Goal: Task Accomplishment & Management: Manage account settings

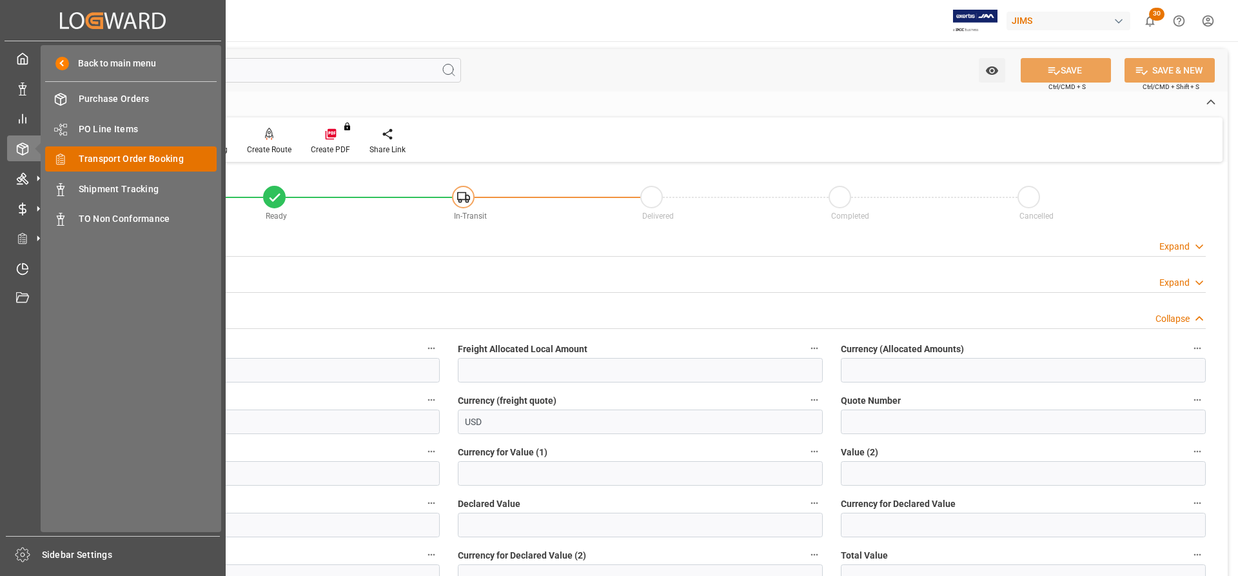
click at [120, 157] on span "Transport Order Booking" at bounding box center [148, 159] width 139 height 14
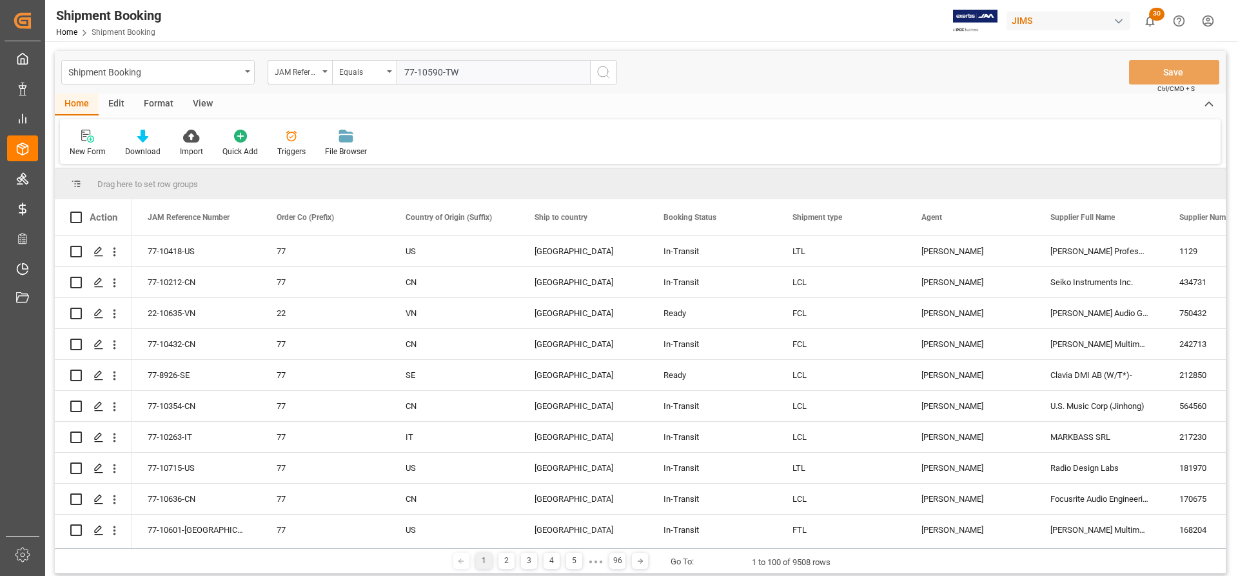
type input "77-10590-TW"
click at [593, 70] on button "search button" at bounding box center [603, 72] width 27 height 25
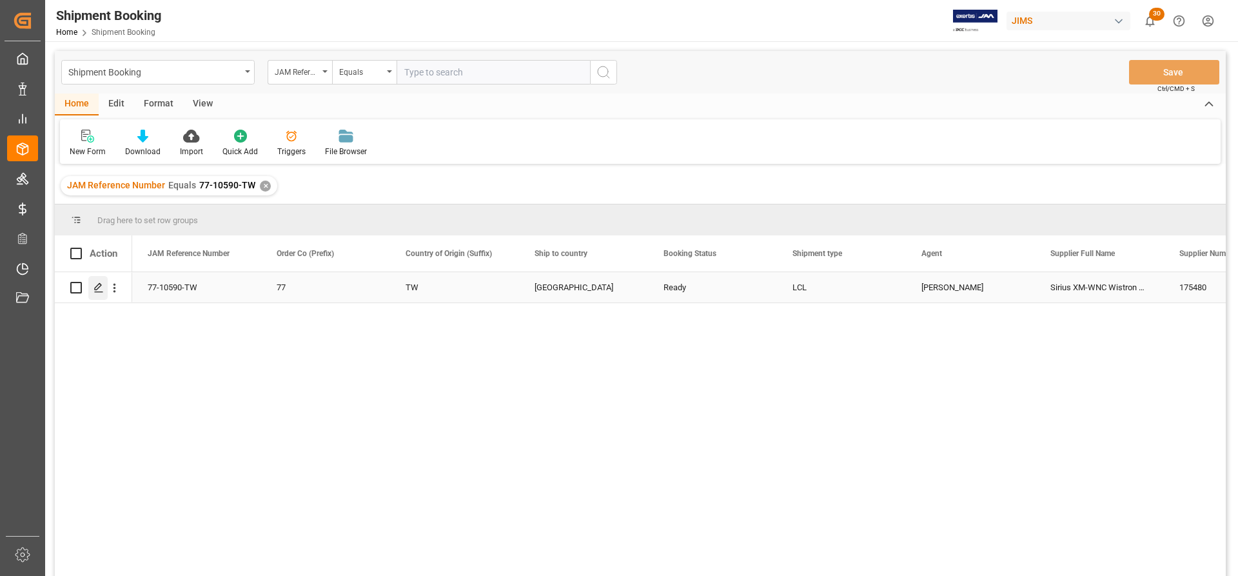
click at [95, 286] on icon "Press SPACE to select this row." at bounding box center [99, 287] width 10 height 10
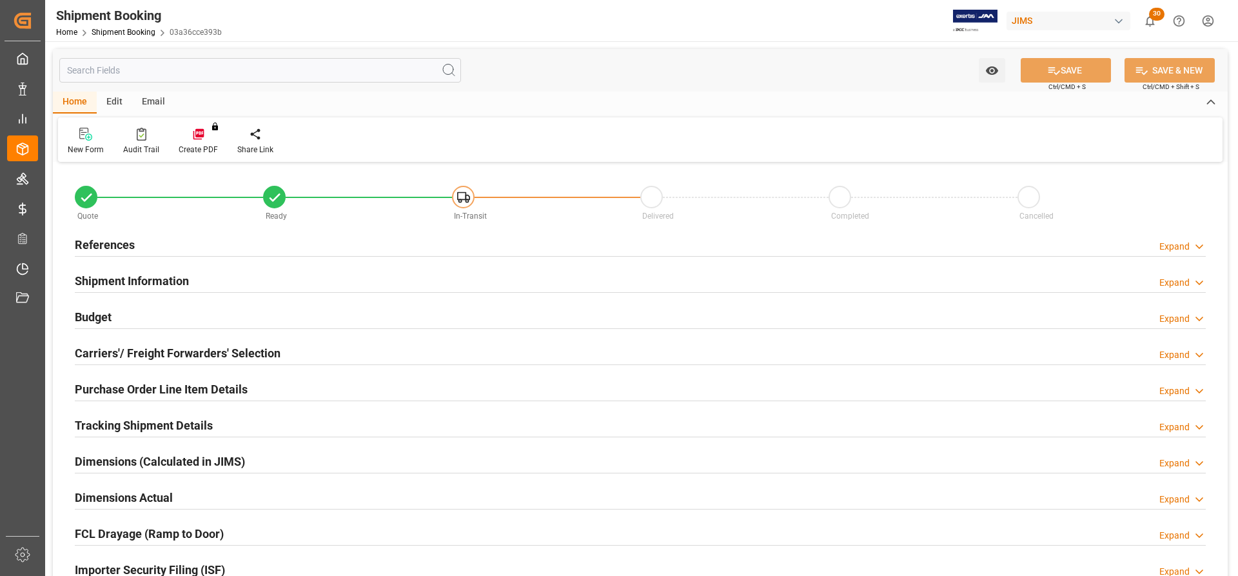
type input "353.7"
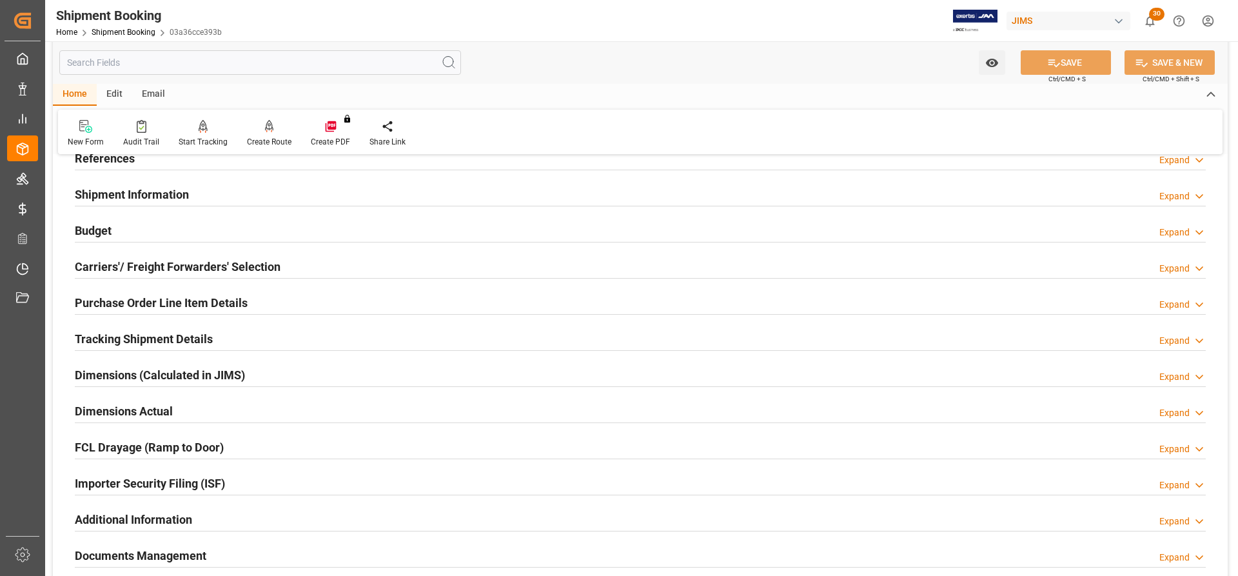
scroll to position [64, 0]
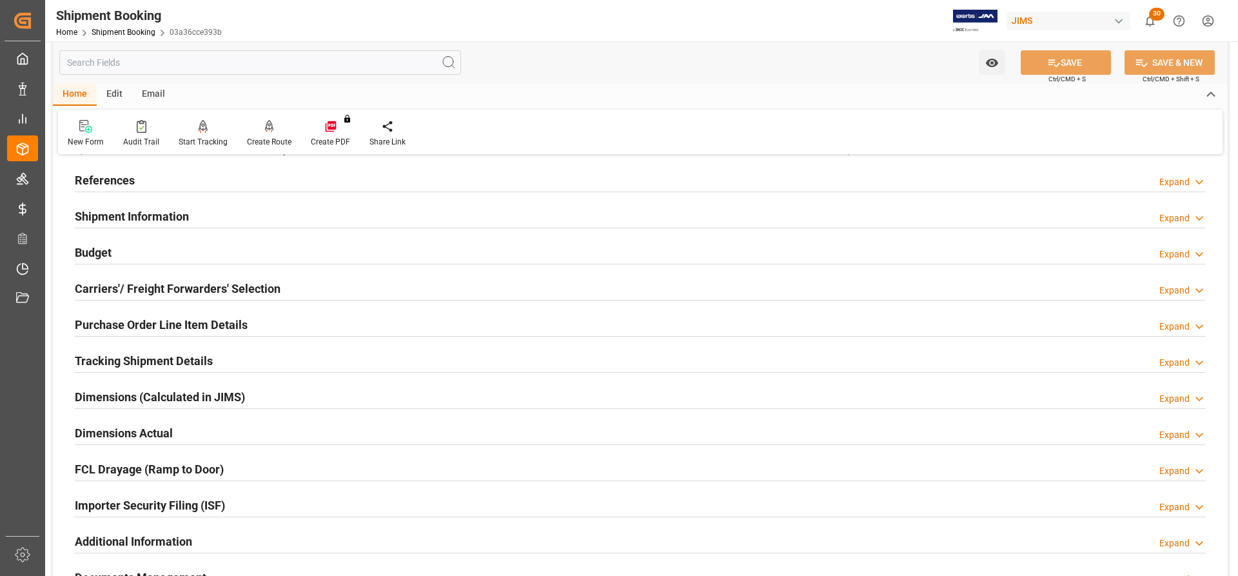
click at [82, 252] on h2 "Budget" at bounding box center [93, 252] width 37 height 17
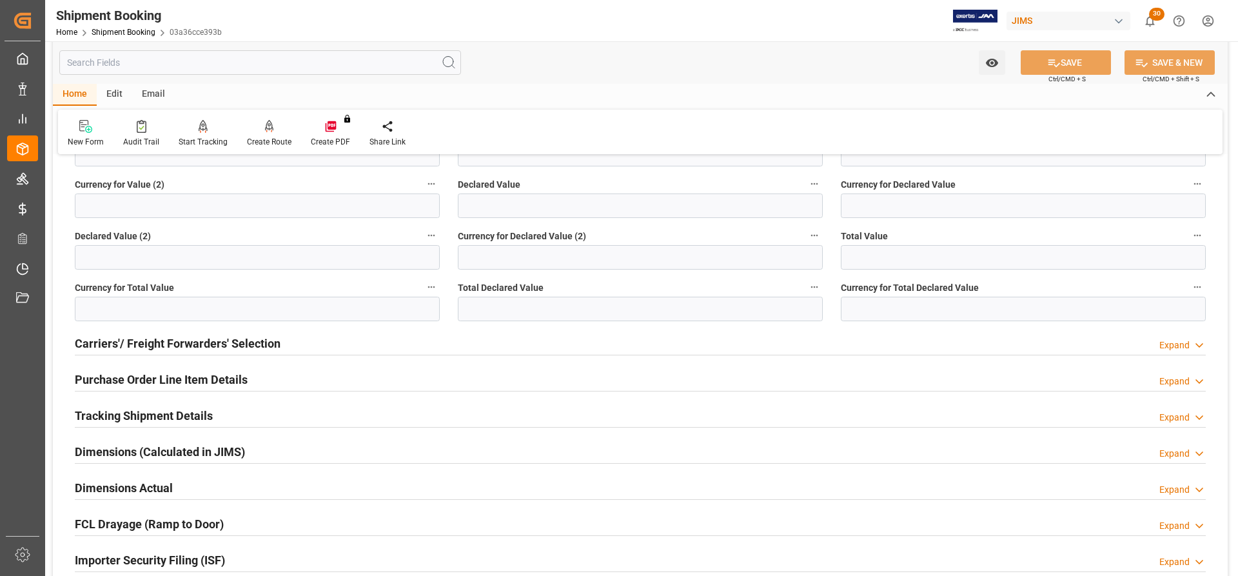
scroll to position [322, 0]
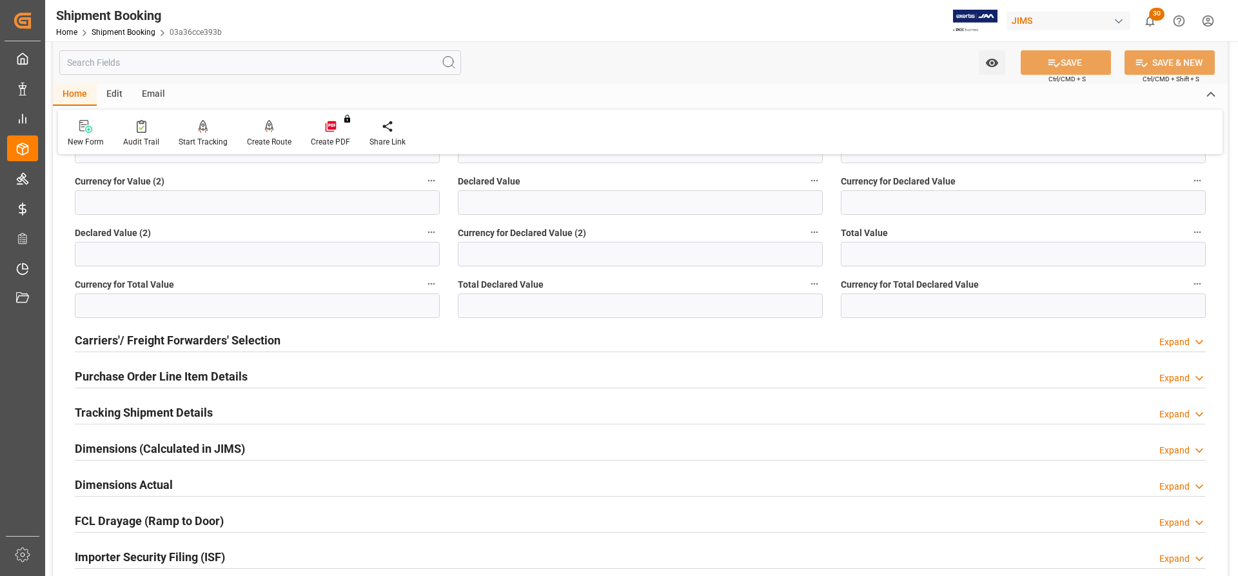
click at [100, 337] on h2 "Carriers'/ Freight Forwarders' Selection" at bounding box center [178, 340] width 206 height 17
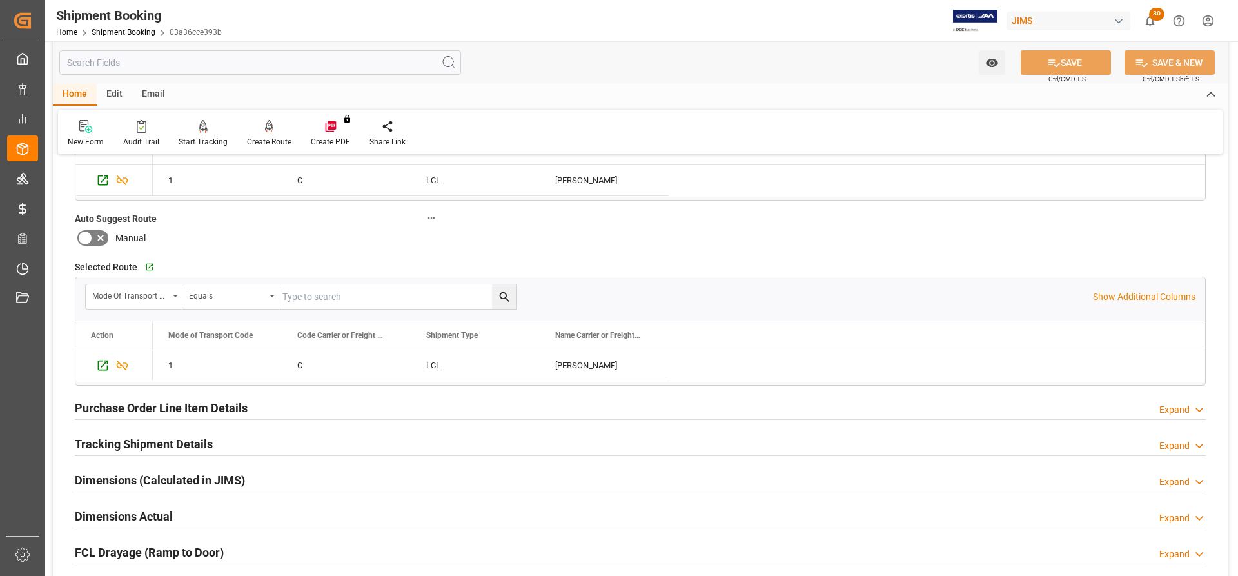
scroll to position [645, 0]
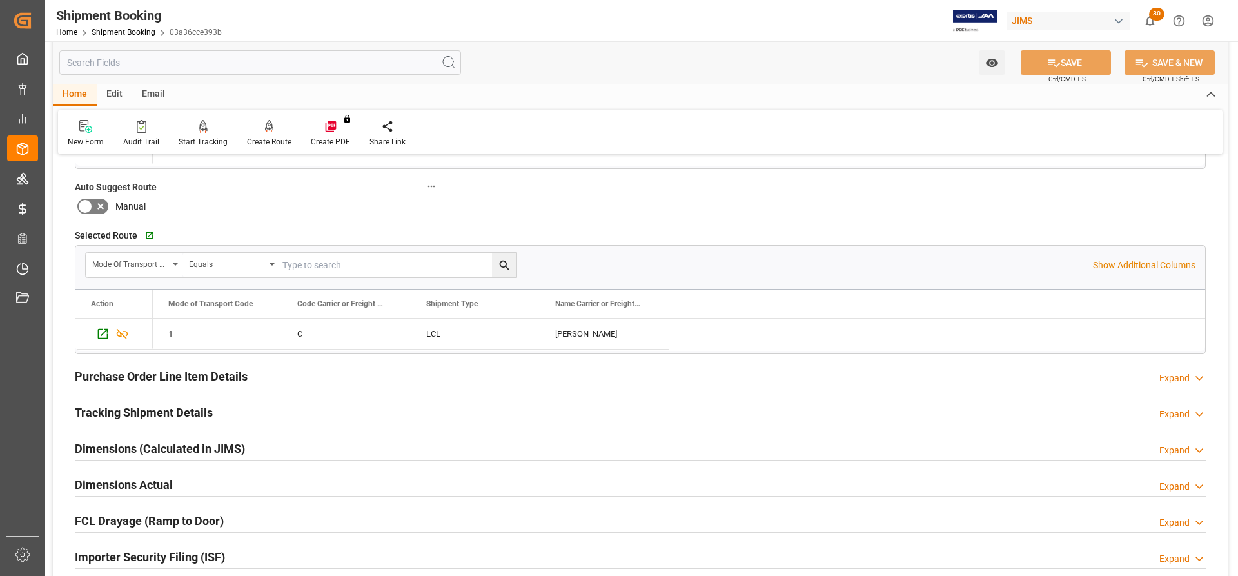
click at [116, 409] on h2 "Tracking Shipment Details" at bounding box center [144, 412] width 138 height 17
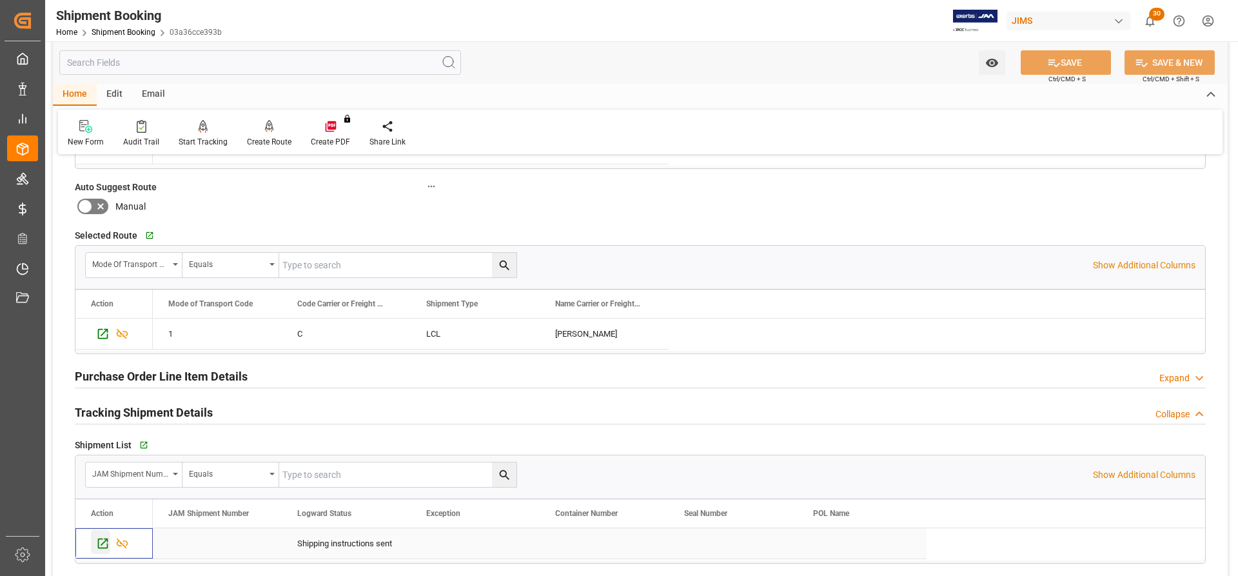
click at [106, 542] on icon "Press SPACE to select this row." at bounding box center [103, 544] width 14 height 14
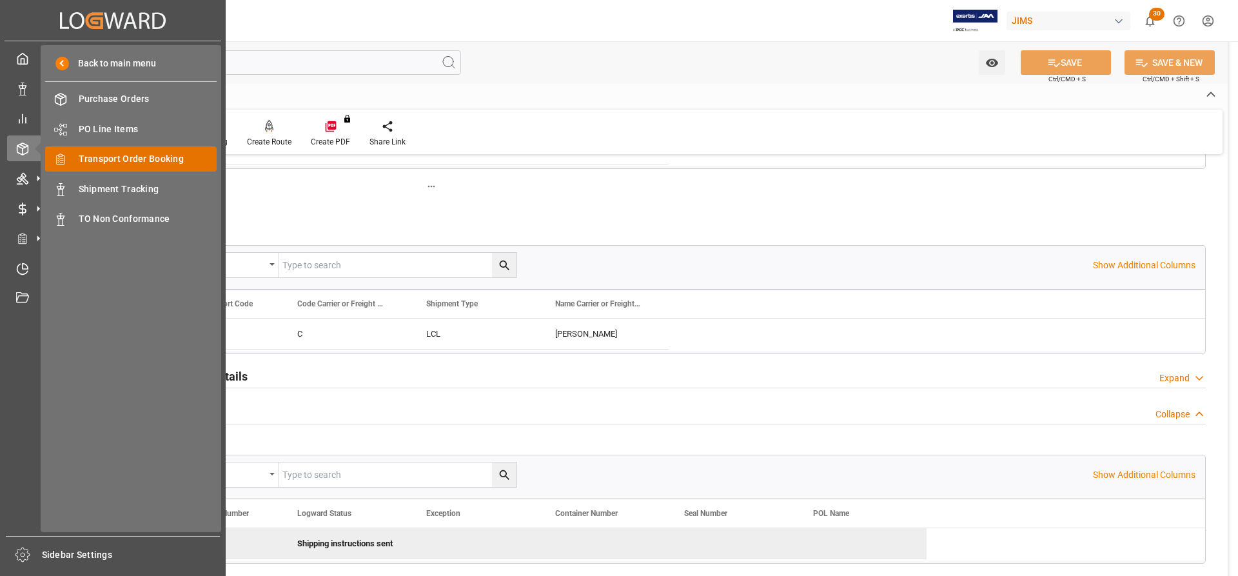
click at [123, 159] on span "Transport Order Booking" at bounding box center [148, 159] width 139 height 14
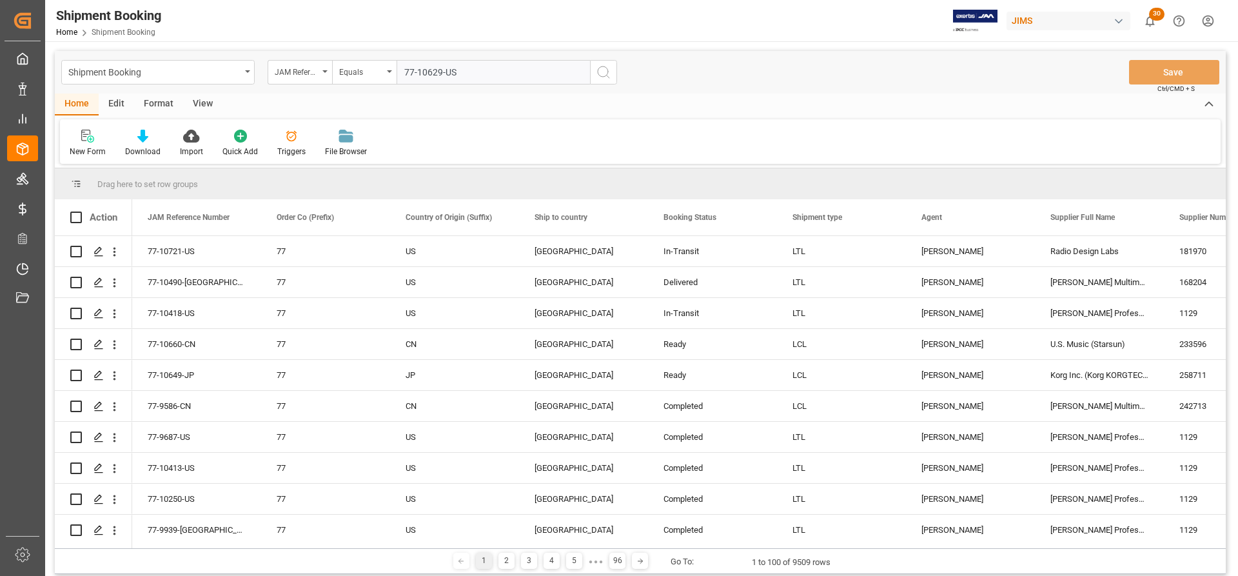
type input "77-10629-US"
click at [605, 71] on icon "search button" at bounding box center [603, 71] width 15 height 15
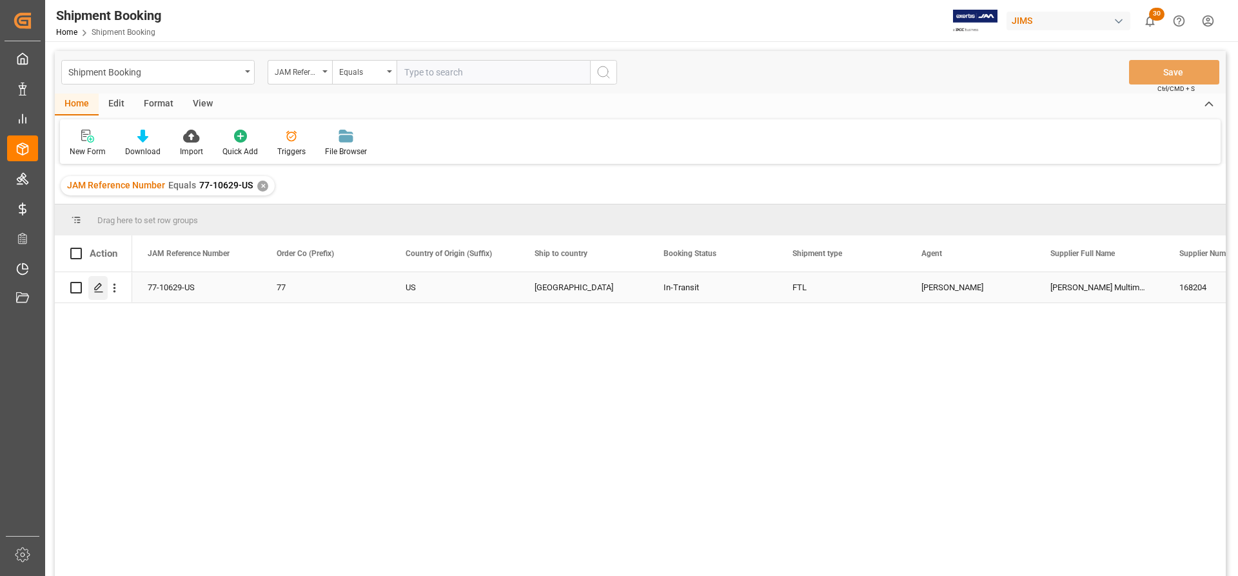
click at [94, 288] on icon "Press SPACE to select this row." at bounding box center [99, 287] width 10 height 10
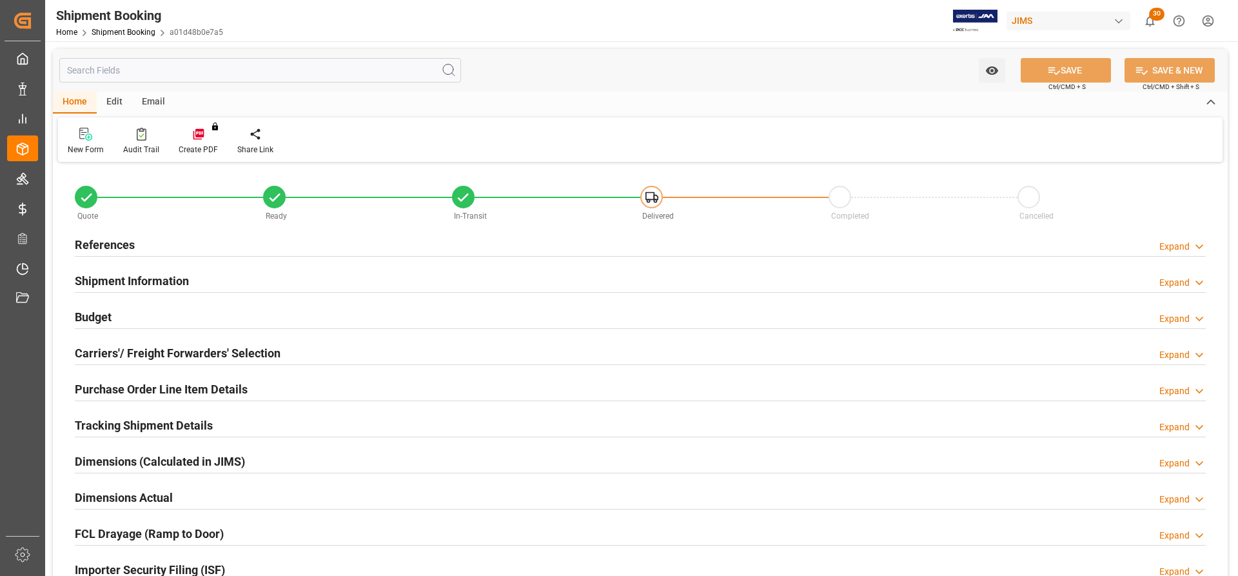
type input "10"
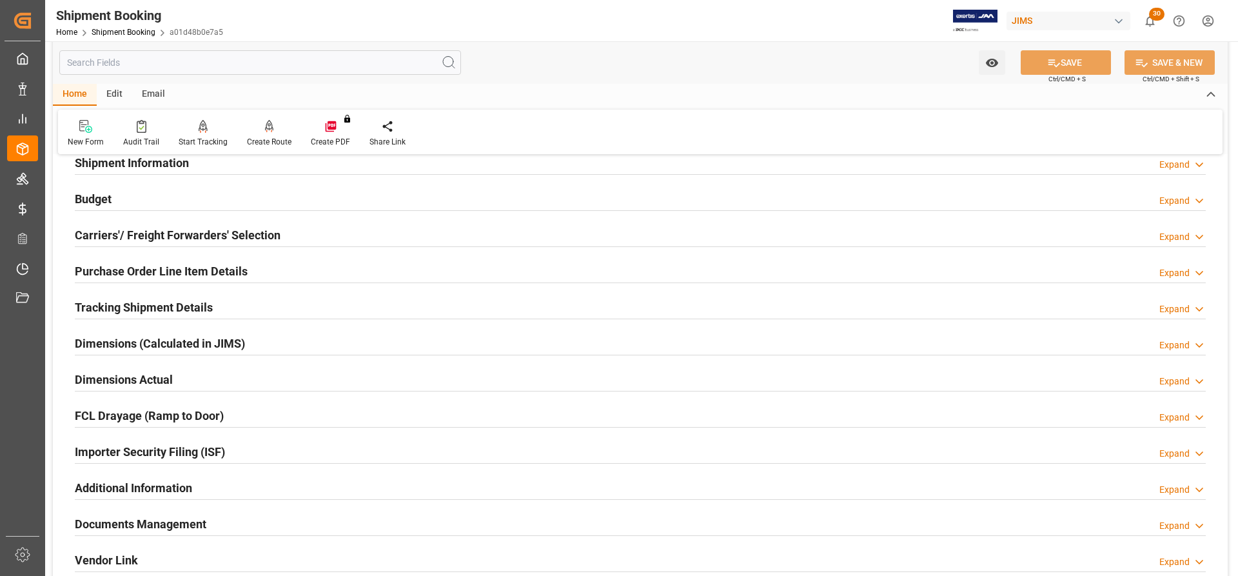
scroll to position [129, 0]
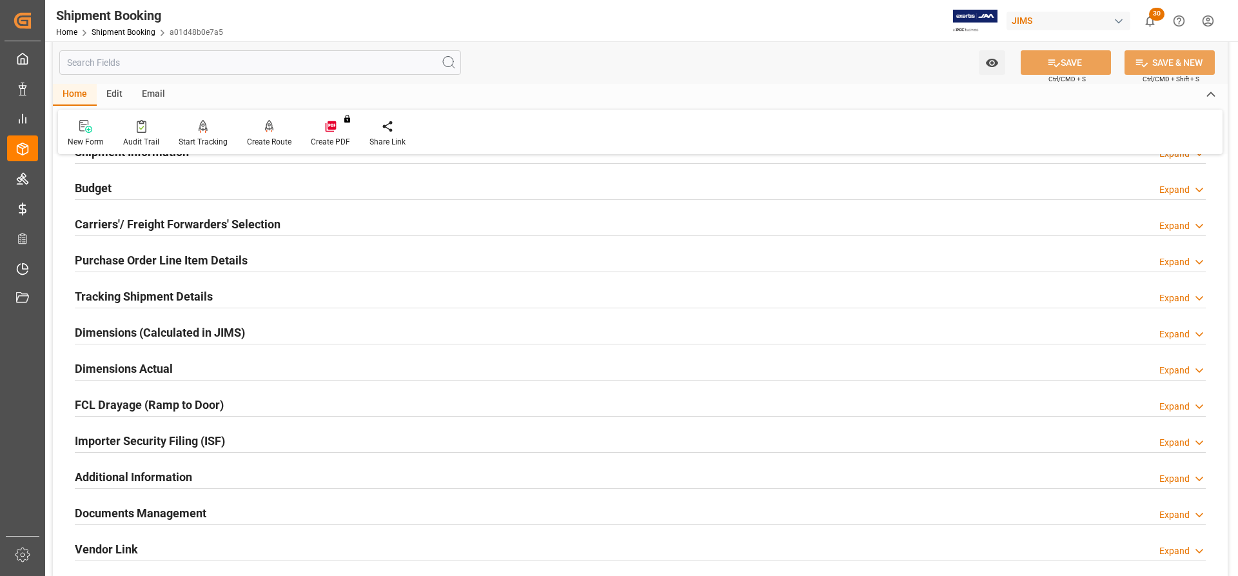
drag, startPoint x: 119, startPoint y: 257, endPoint x: 113, endPoint y: 266, distance: 10.6
click at [119, 257] on h2 "Purchase Order Line Item Details" at bounding box center [161, 260] width 173 height 17
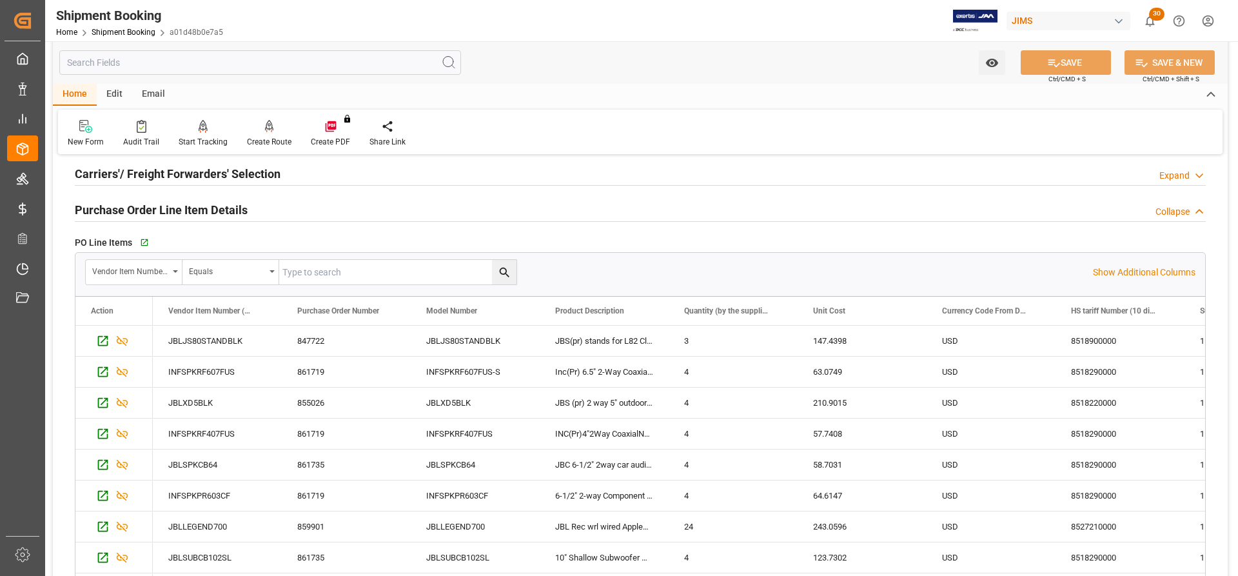
scroll to position [387, 0]
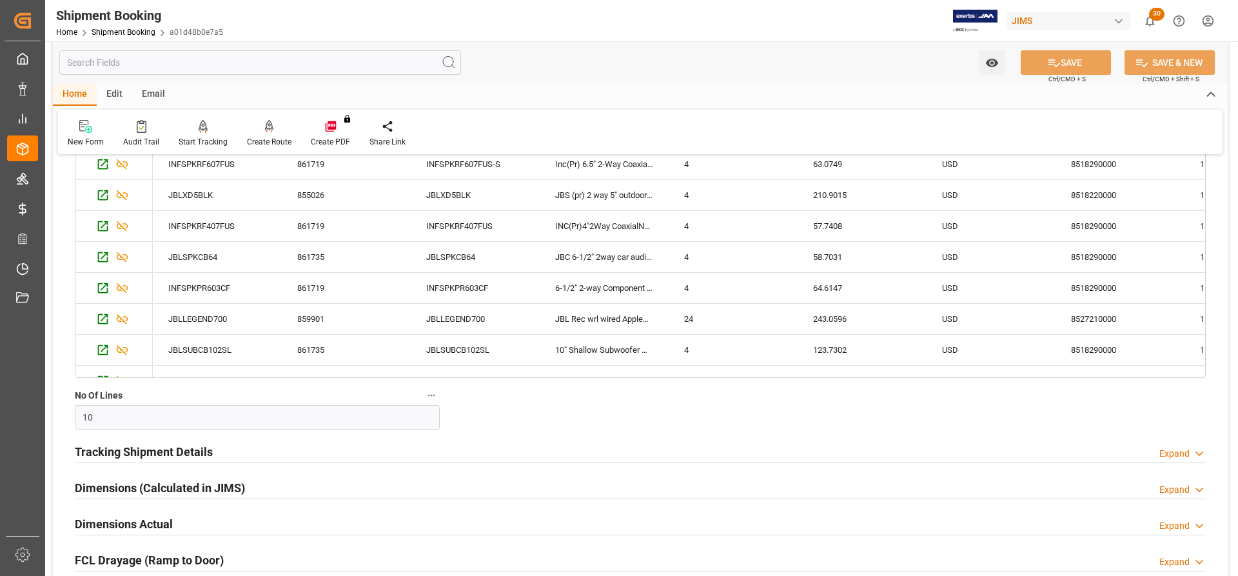
click at [122, 450] on h2 "Tracking Shipment Details" at bounding box center [144, 451] width 138 height 17
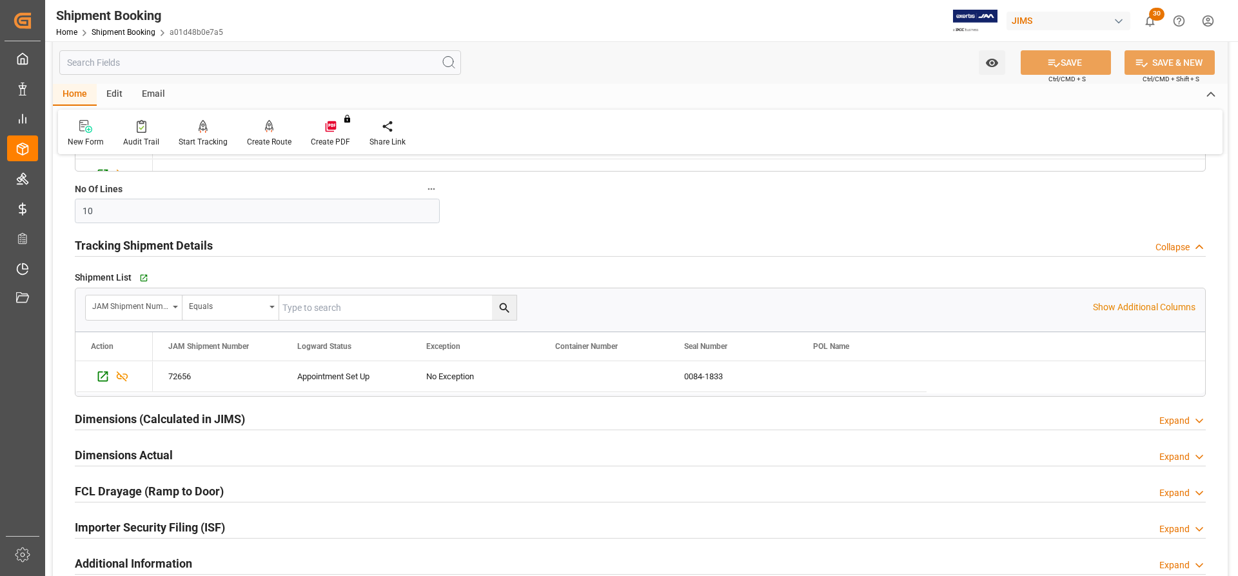
scroll to position [645, 0]
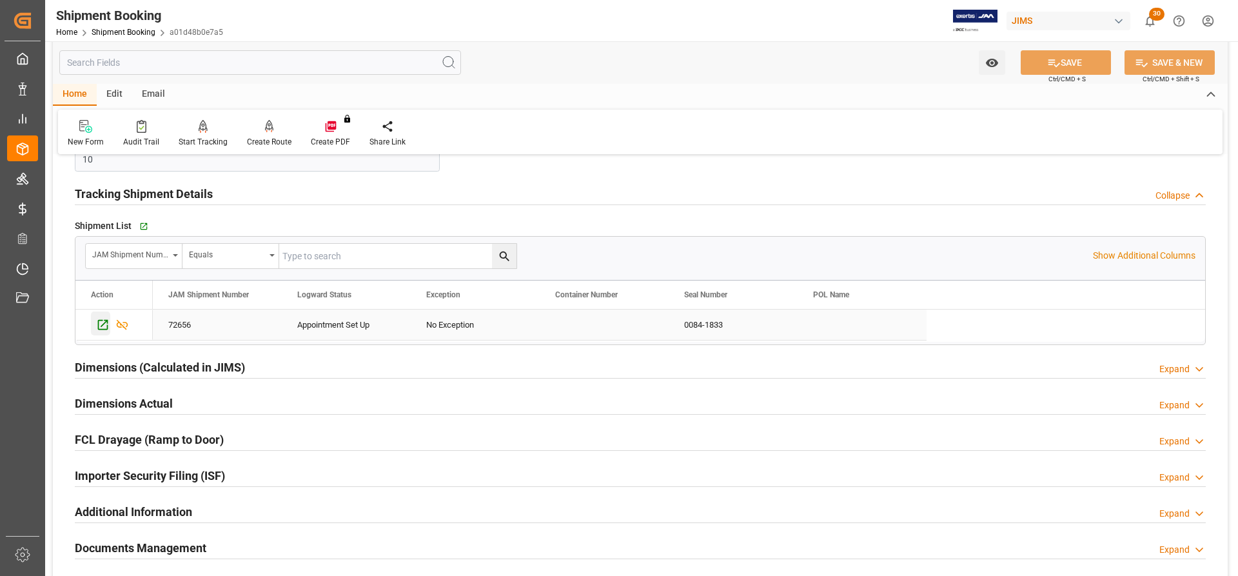
click at [100, 330] on icon "Press SPACE to select this row." at bounding box center [103, 325] width 14 height 14
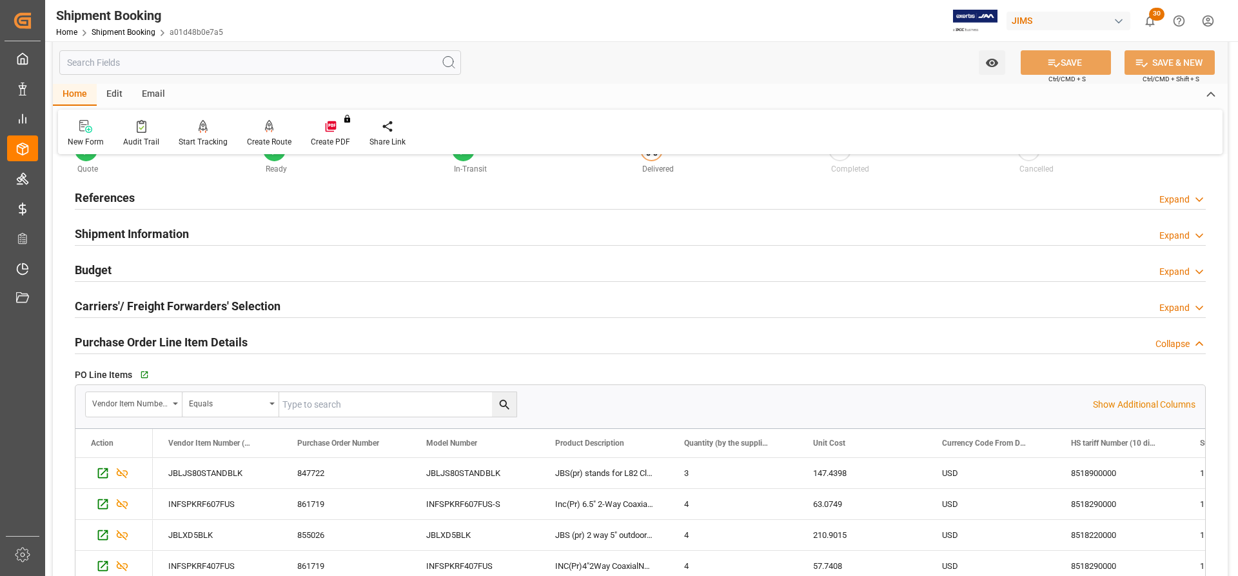
scroll to position [0, 0]
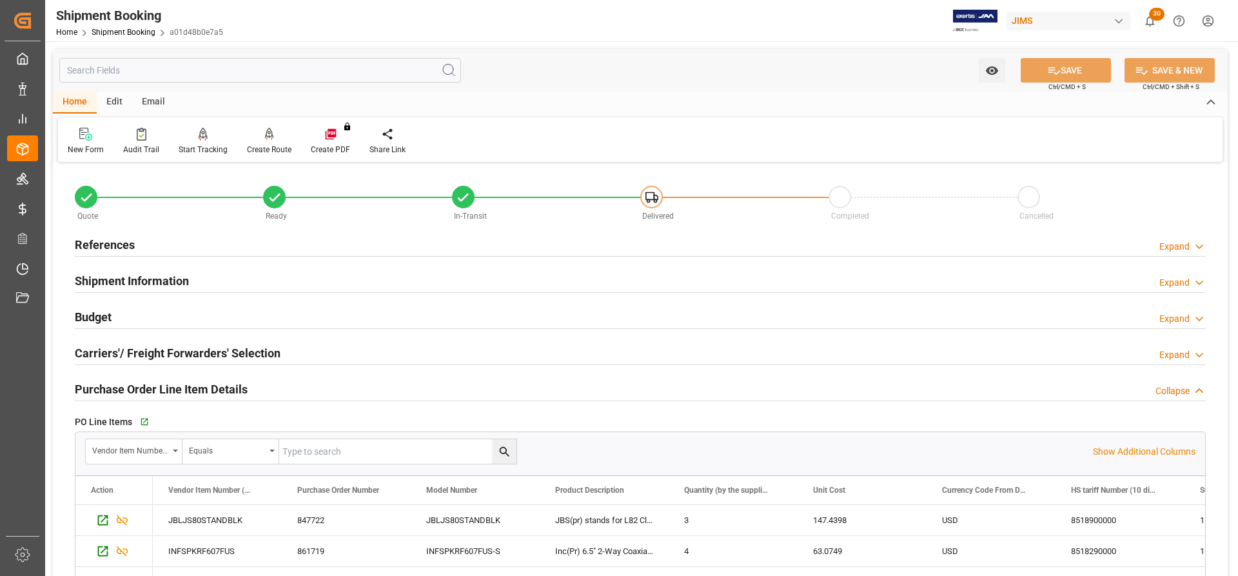
click at [83, 315] on h2 "Budget" at bounding box center [93, 316] width 37 height 17
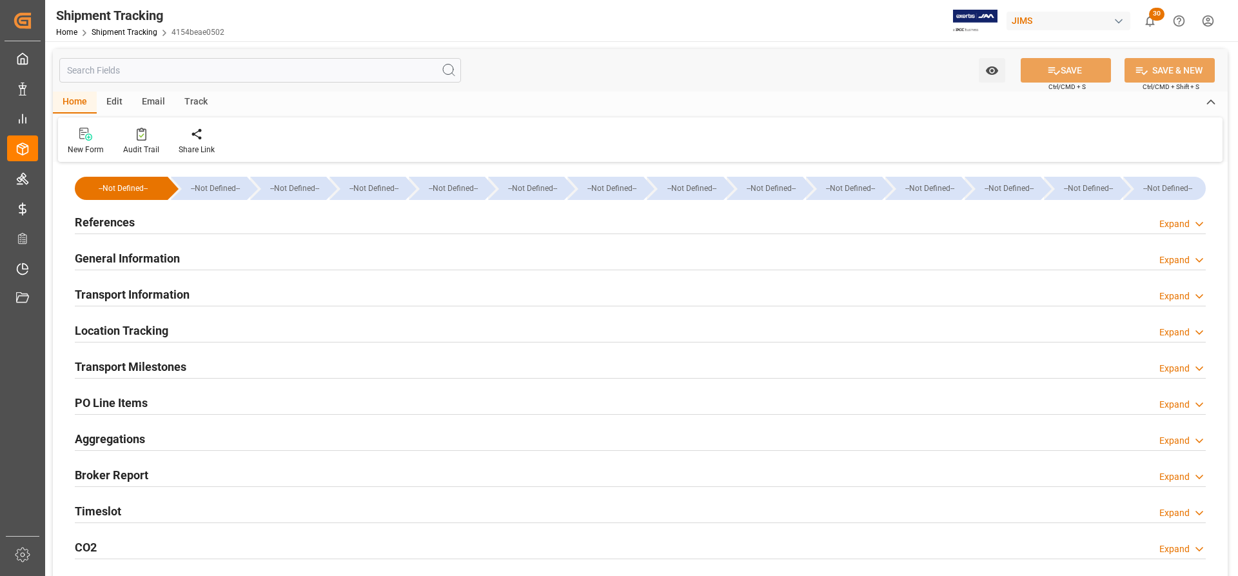
type input "[DATE] 00:00"
click at [137, 264] on h2 "General Information" at bounding box center [127, 258] width 105 height 17
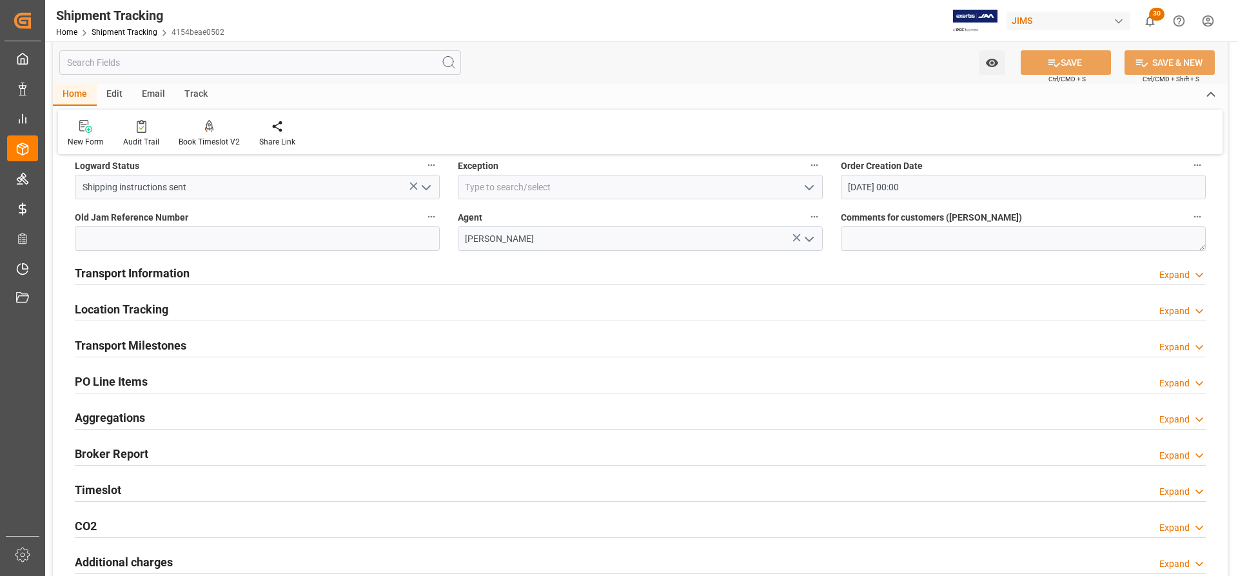
scroll to position [129, 0]
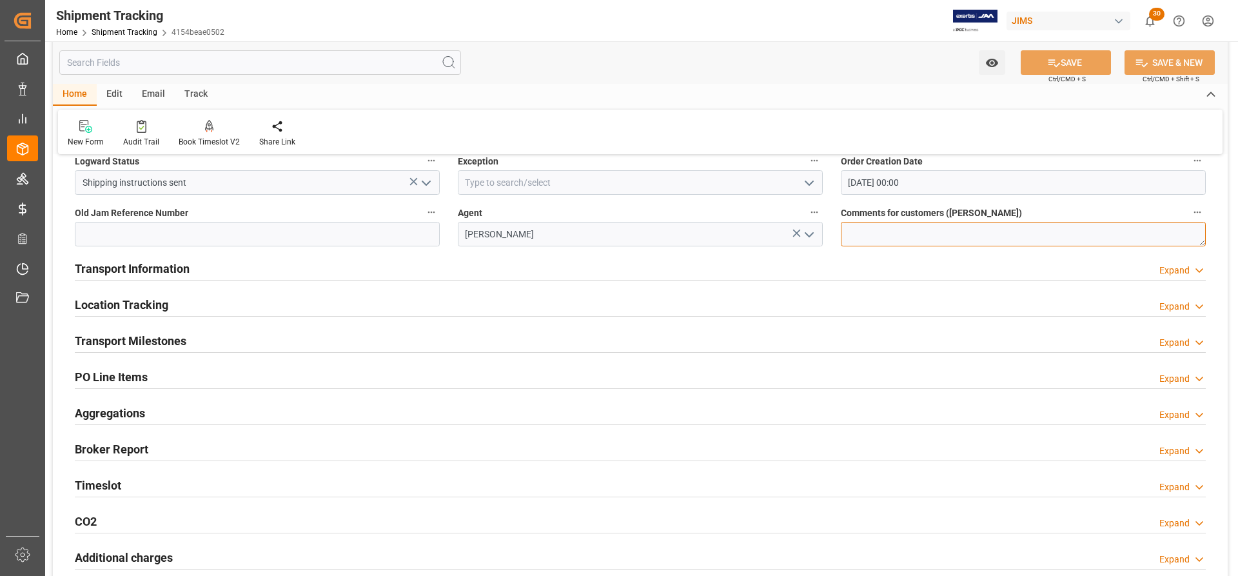
click at [873, 239] on textarea at bounding box center [1023, 234] width 365 height 25
click at [102, 270] on h2 "Transport Information" at bounding box center [132, 268] width 115 height 17
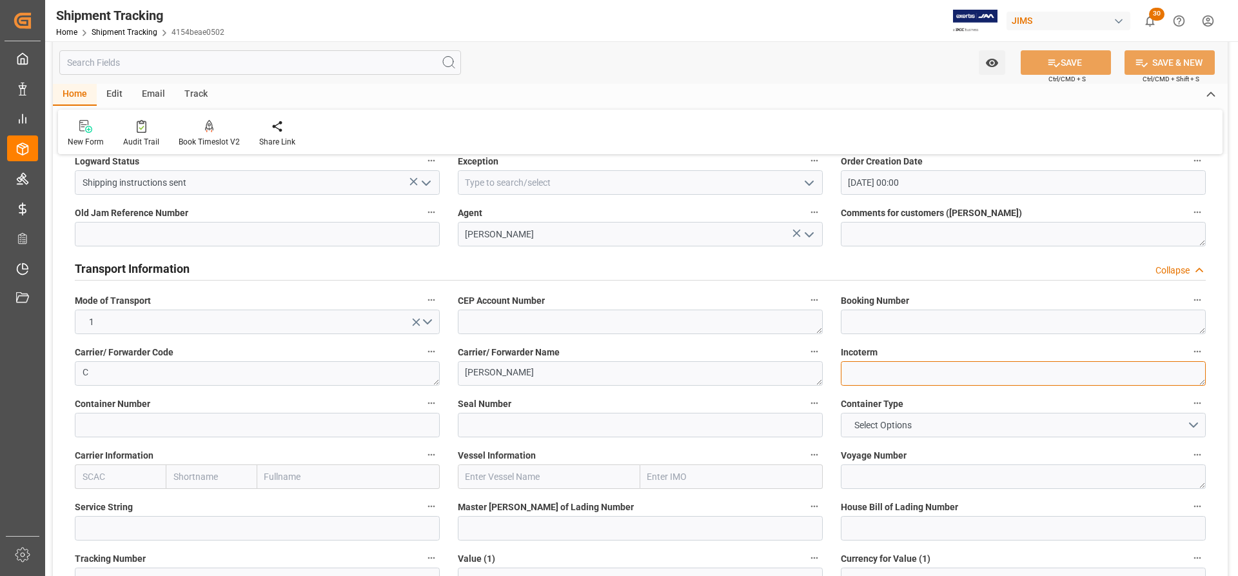
click at [886, 369] on textarea at bounding box center [1023, 373] width 365 height 25
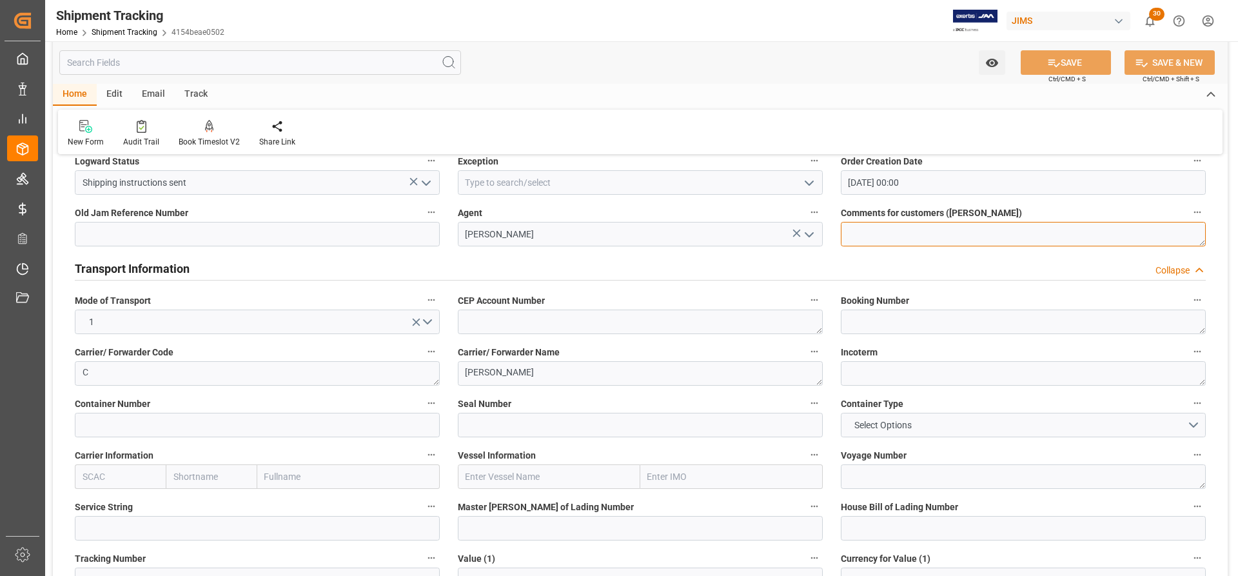
paste textarea ": Keelung (Chilung), TW, TW"
drag, startPoint x: 851, startPoint y: 233, endPoint x: 832, endPoint y: 233, distance: 19.3
click at [832, 233] on div "Comments for customers ([PERSON_NAME]) : Keelung (Chilung), TW, TW" at bounding box center [1023, 225] width 383 height 52
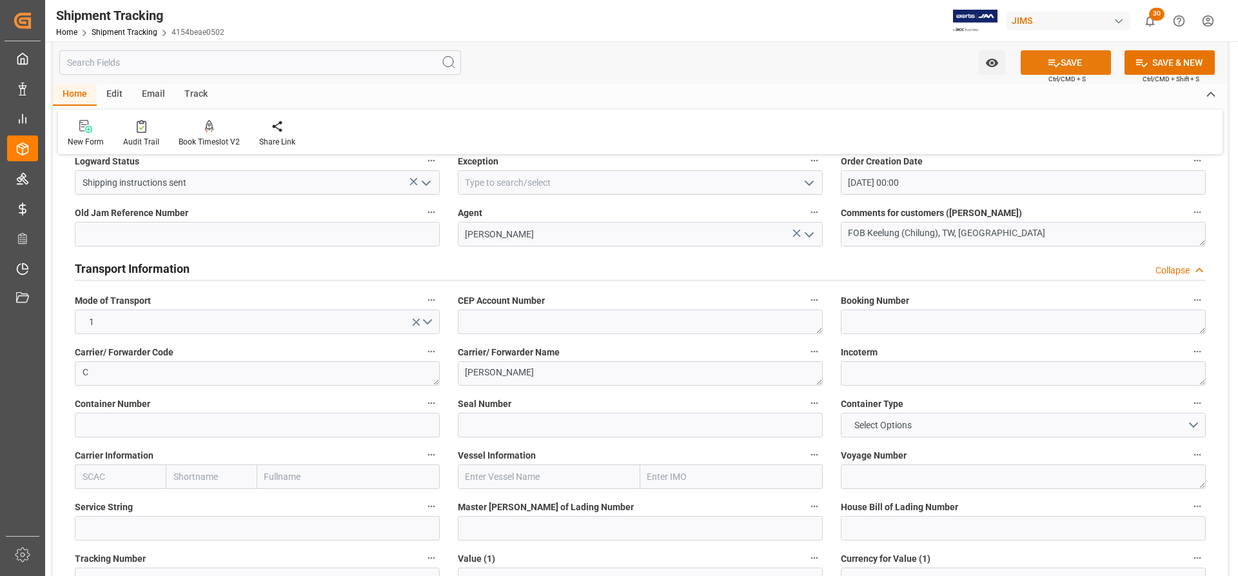
drag, startPoint x: 1075, startPoint y: 59, endPoint x: 1065, endPoint y: 72, distance: 16.0
click at [1072, 62] on button "SAVE" at bounding box center [1066, 62] width 90 height 25
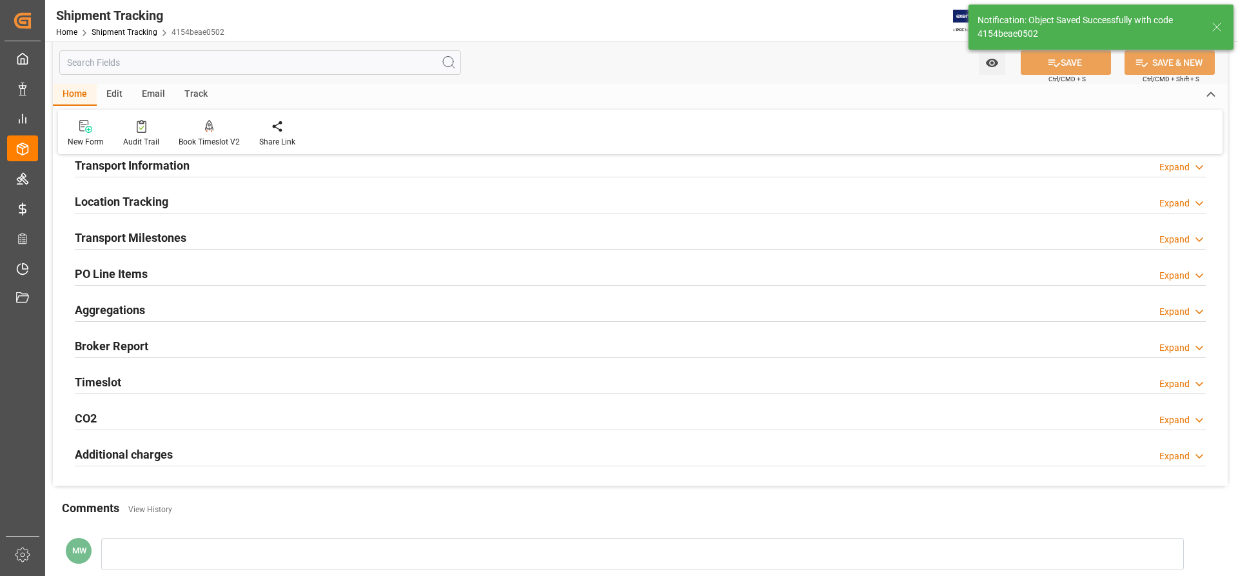
scroll to position [0, 0]
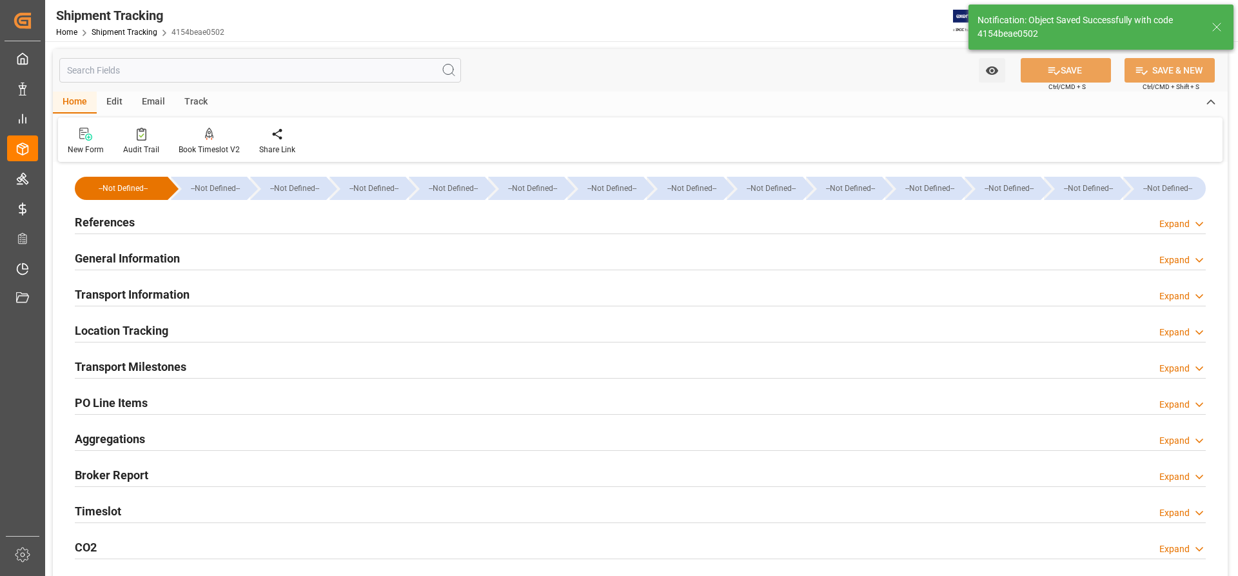
click at [117, 292] on h2 "Transport Information" at bounding box center [132, 294] width 115 height 17
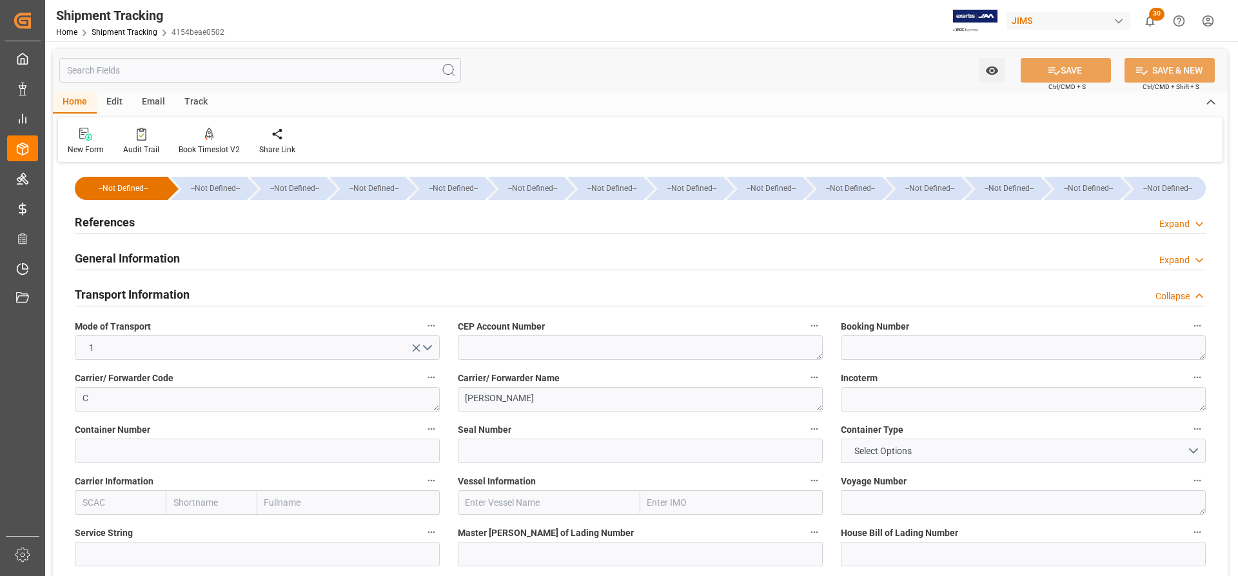
click at [143, 296] on h2 "Transport Information" at bounding box center [132, 294] width 115 height 17
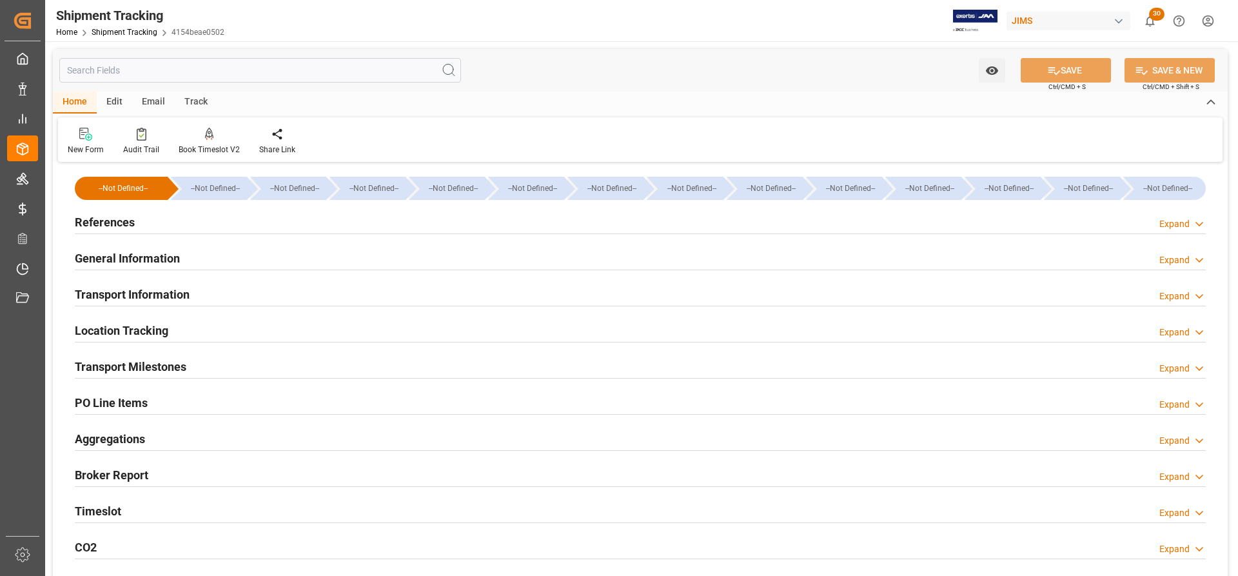
click at [144, 261] on h2 "General Information" at bounding box center [127, 258] width 105 height 17
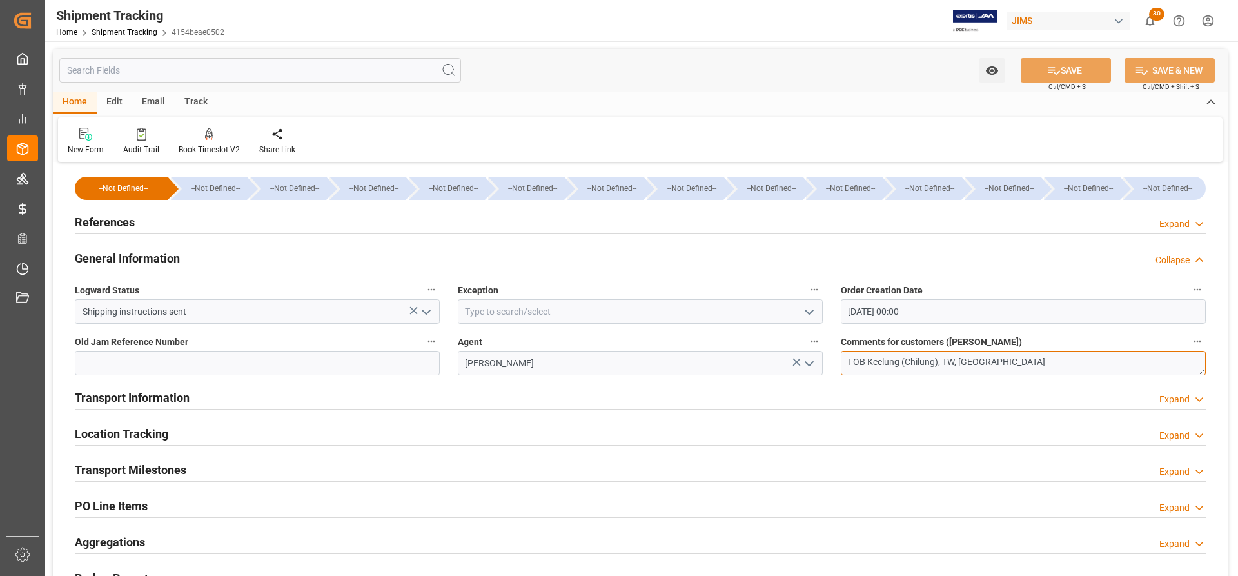
drag, startPoint x: 992, startPoint y: 355, endPoint x: 838, endPoint y: 356, distance: 153.5
click at [838, 356] on div "Comments for customers ([PERSON_NAME]) FOB Keelung (Chilung), TW, TW" at bounding box center [1023, 354] width 383 height 52
click at [983, 361] on textarea "FOB Keelung (Chilung), TW, [GEOGRAPHIC_DATA]" at bounding box center [1023, 363] width 365 height 25
drag, startPoint x: 959, startPoint y: 363, endPoint x: 817, endPoint y: 359, distance: 141.9
click at [817, 359] on div "--Not Defined-- --Not Defined-- --Not Defined-- --Not Defined-- --Not Defined--…" at bounding box center [640, 442] width 1175 height 552
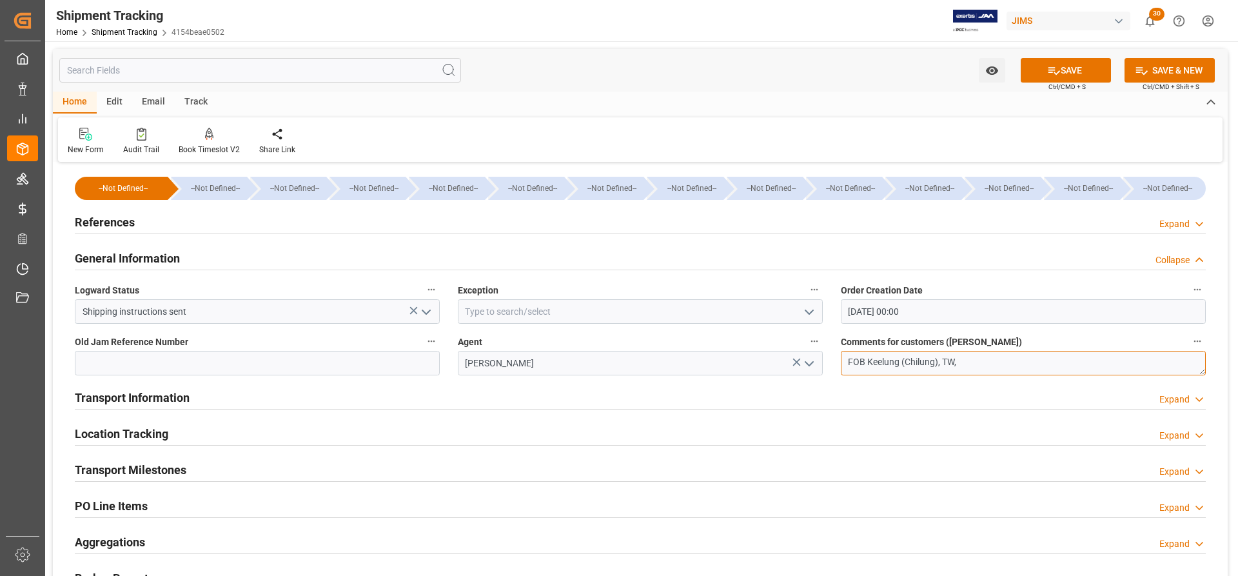
paste textarea "- [GEOGRAPHIC_DATA]"
type textarea "FOB - KAOHSIUNG"
click at [1078, 66] on button "SAVE" at bounding box center [1066, 70] width 90 height 25
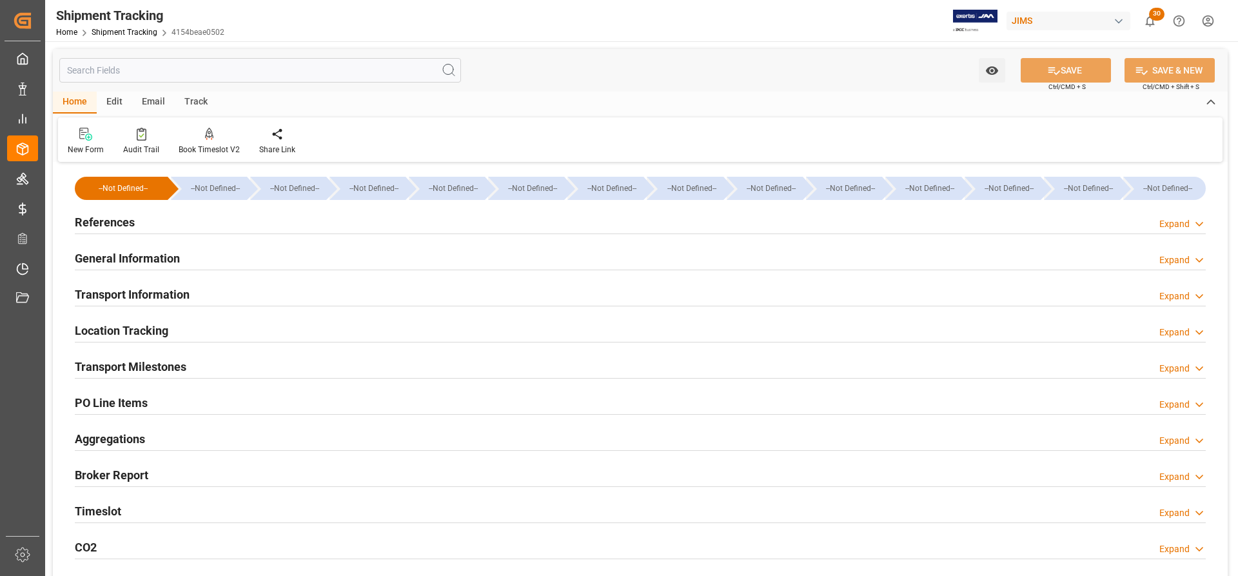
click at [83, 223] on h2 "References" at bounding box center [105, 221] width 60 height 17
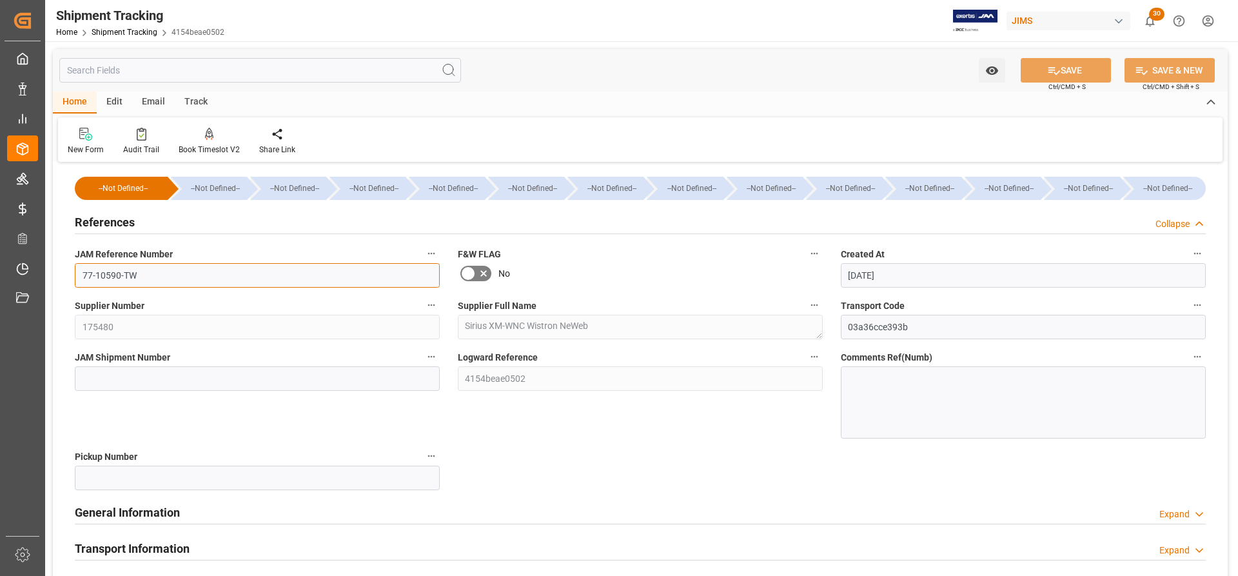
drag, startPoint x: 134, startPoint y: 274, endPoint x: 52, endPoint y: 268, distance: 82.1
click at [52, 268] on div "Watch Option SAVE Ctrl/CMD + S SAVE & NEW Ctrl/CMD + Shift + S Home Edit Email …" at bounding box center [640, 511] width 1191 height 940
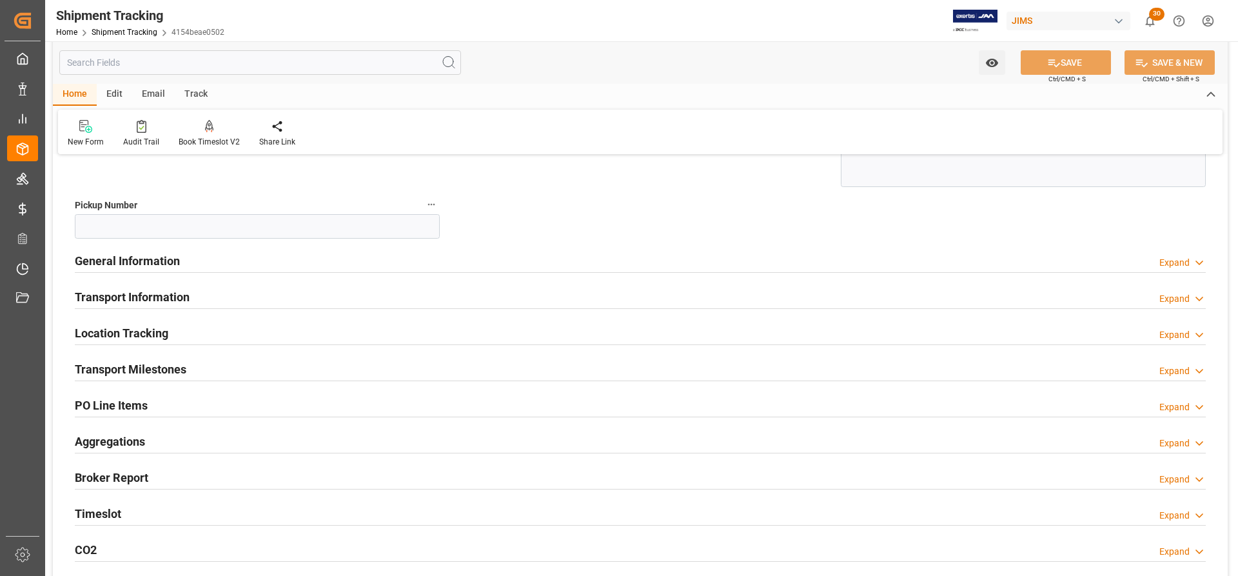
scroll to position [258, 0]
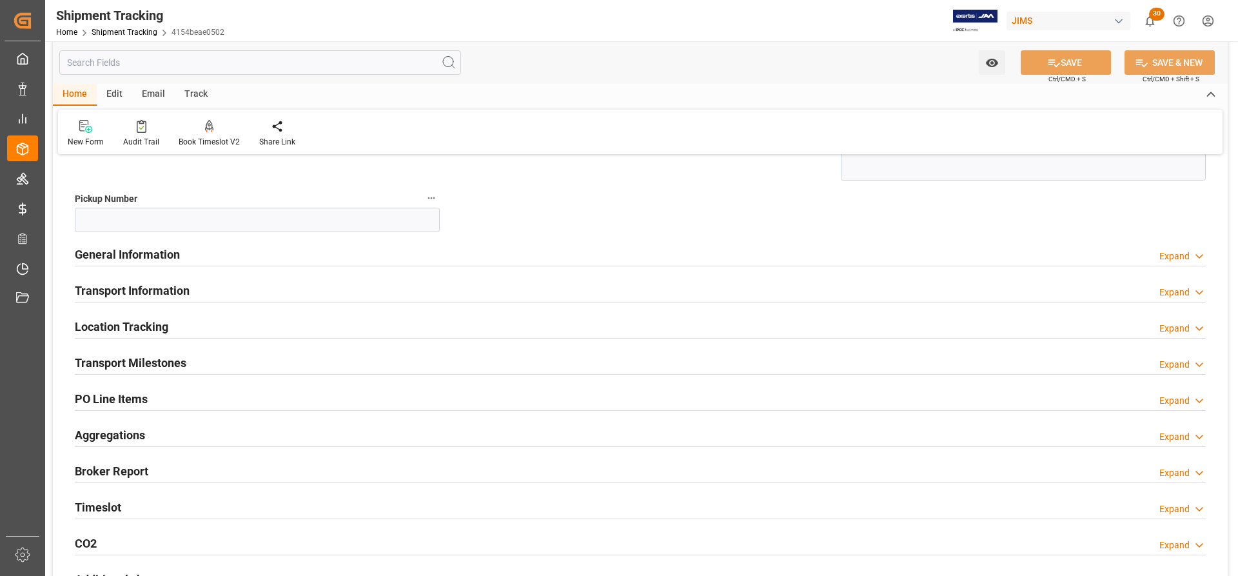
click at [125, 362] on h2 "Transport Milestones" at bounding box center [131, 362] width 112 height 17
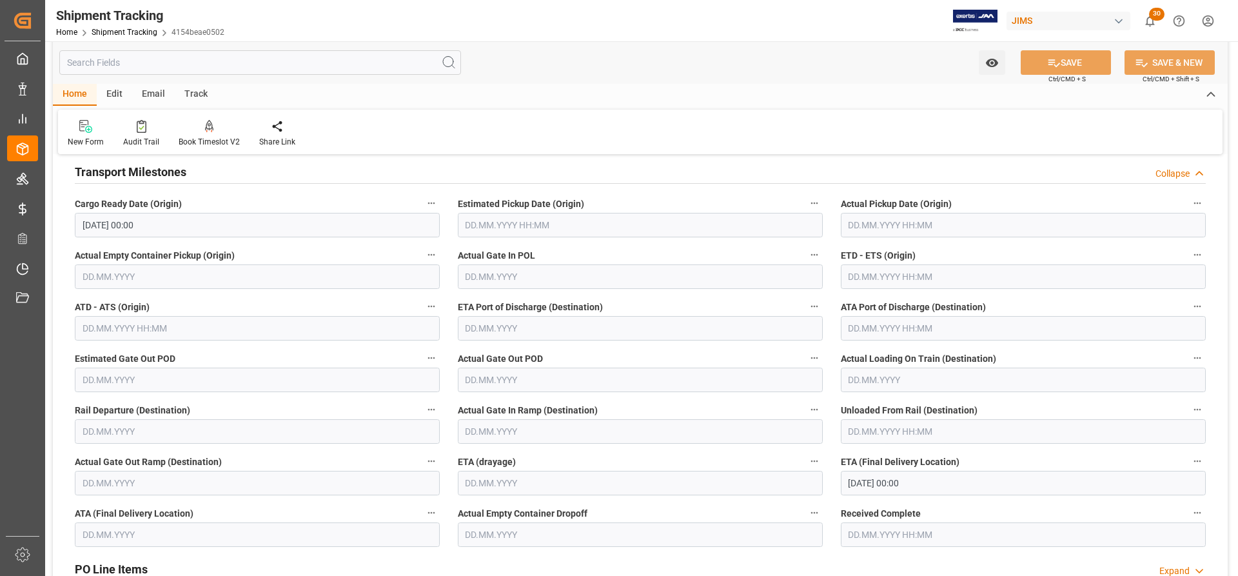
scroll to position [451, 0]
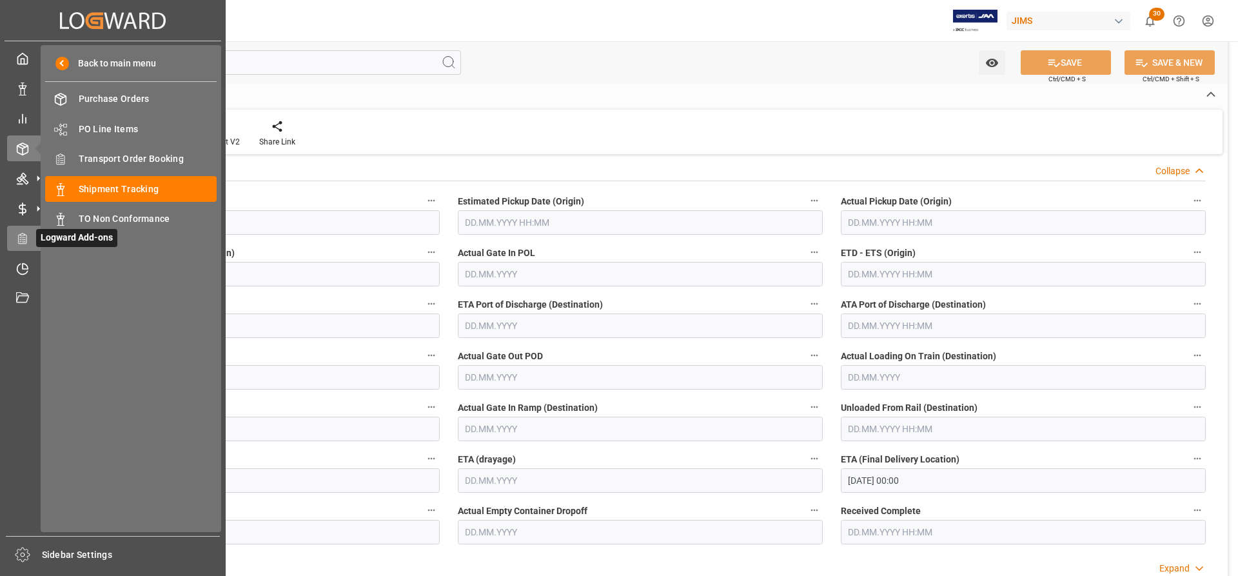
click at [21, 238] on icon at bounding box center [20, 237] width 2 height 1
click at [146, 156] on span "Transport Order Booking" at bounding box center [148, 159] width 139 height 14
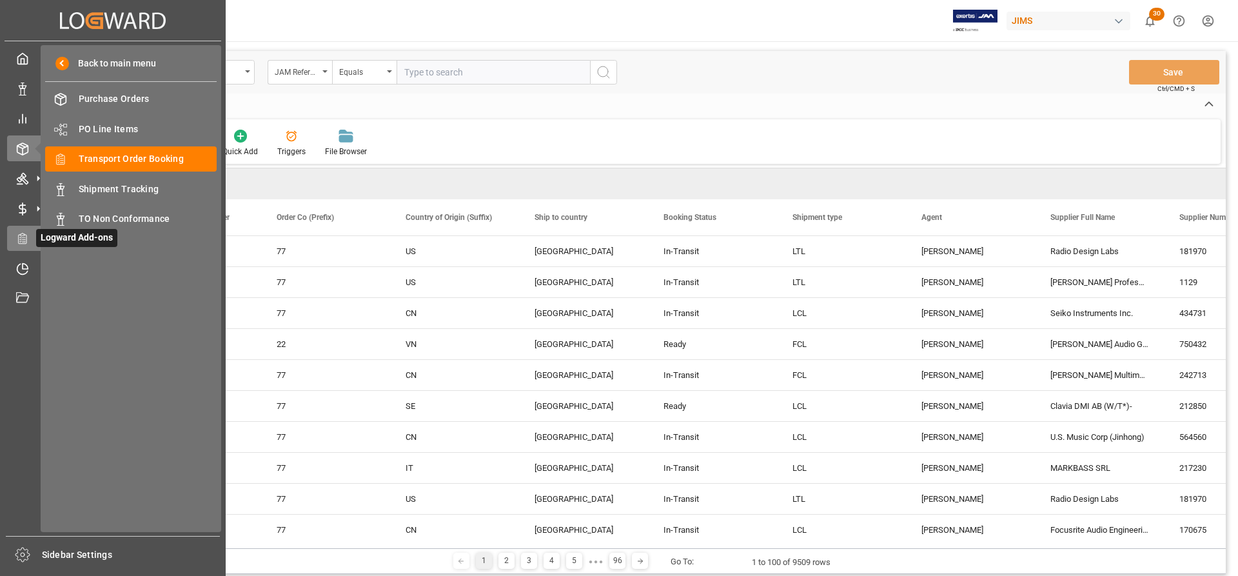
click at [17, 241] on icon at bounding box center [22, 238] width 13 height 13
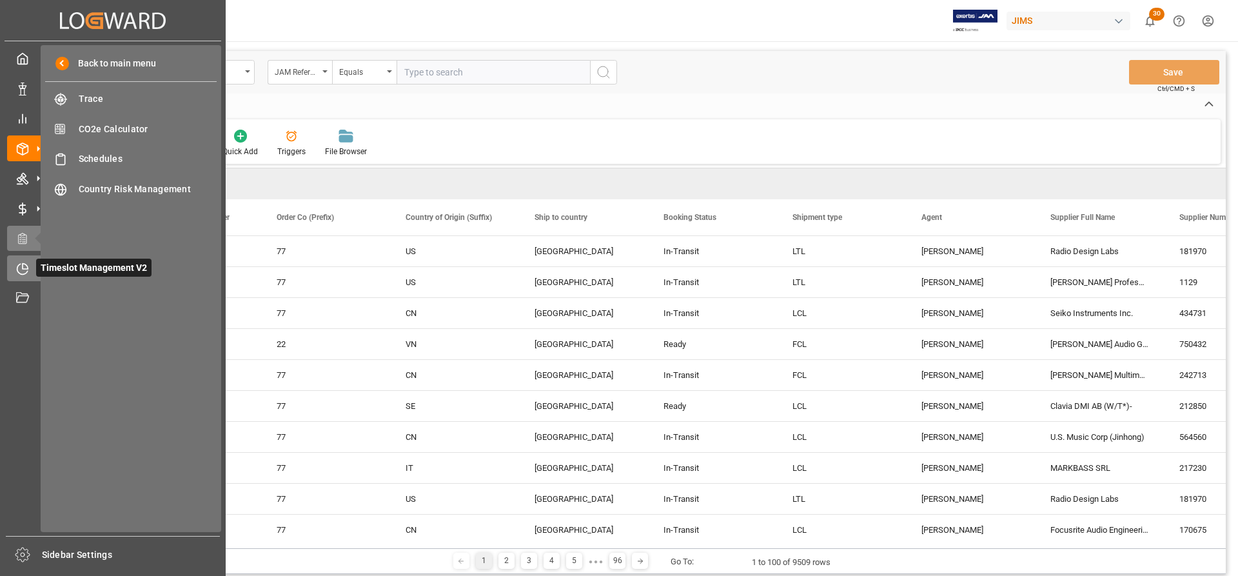
click at [23, 270] on icon at bounding box center [22, 269] width 13 height 13
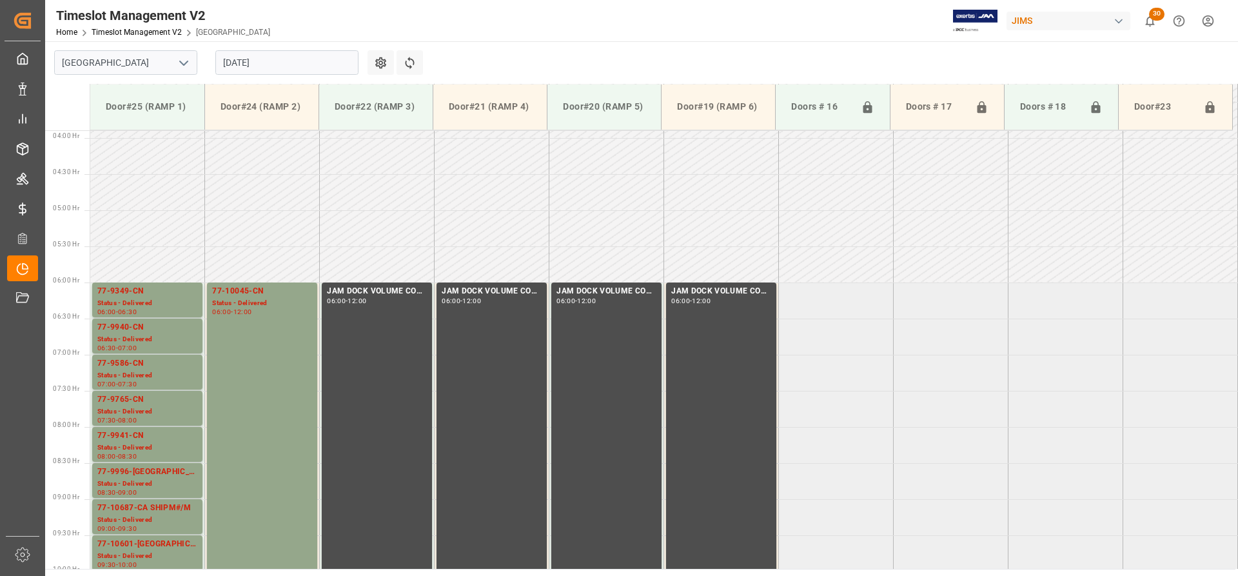
scroll to position [245, 0]
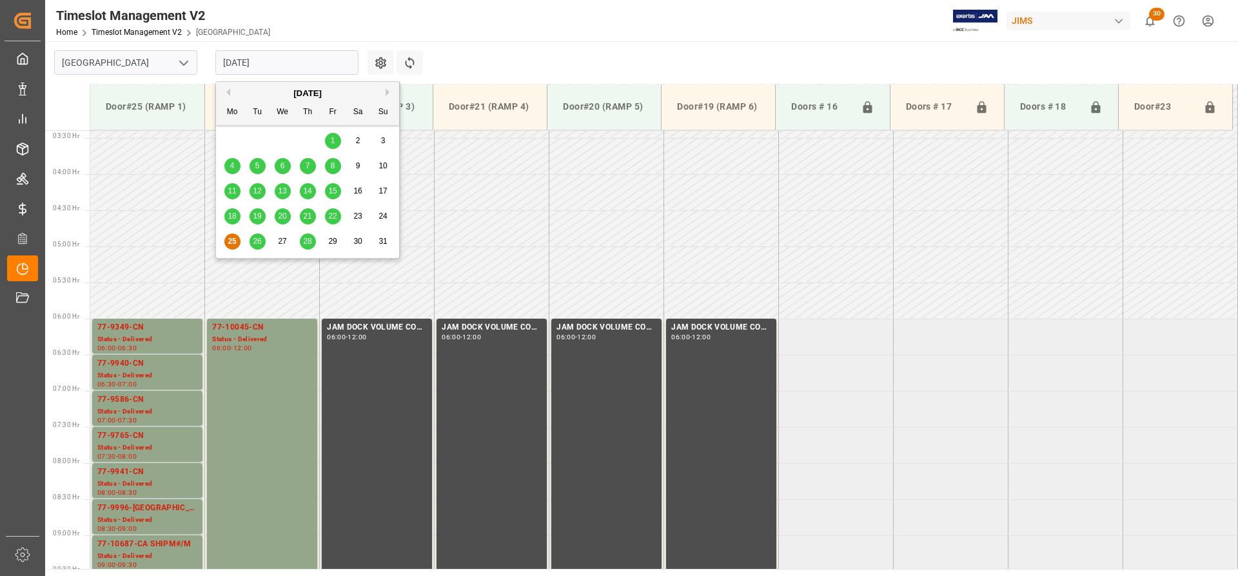
click at [313, 69] on input "[DATE]" at bounding box center [286, 62] width 143 height 25
click at [259, 244] on span "26" at bounding box center [257, 241] width 8 height 9
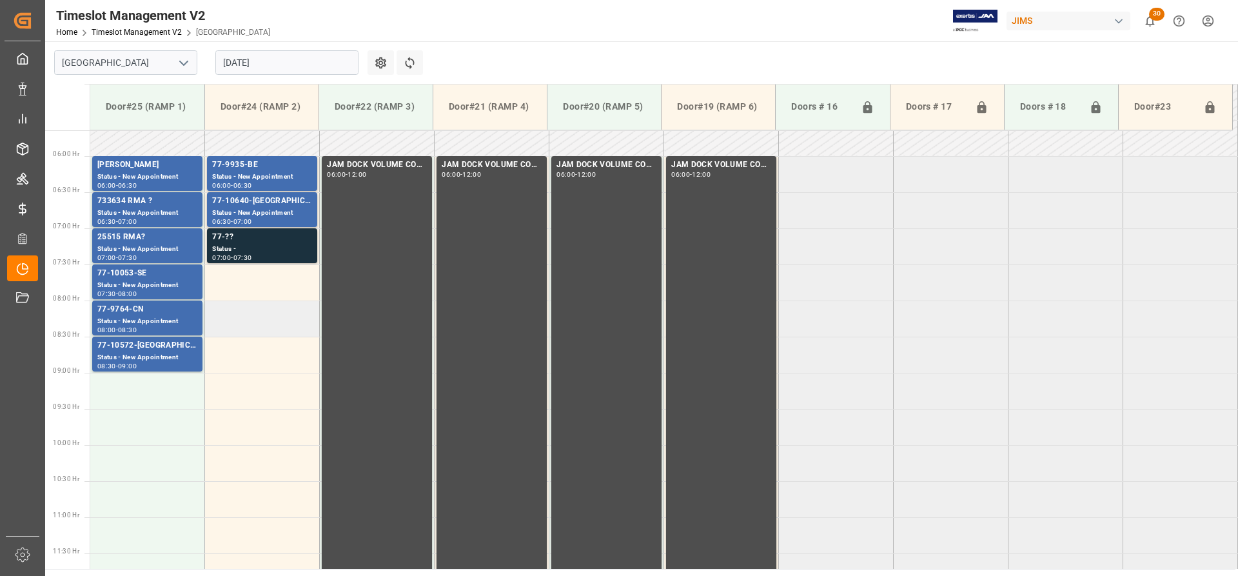
scroll to position [374, 0]
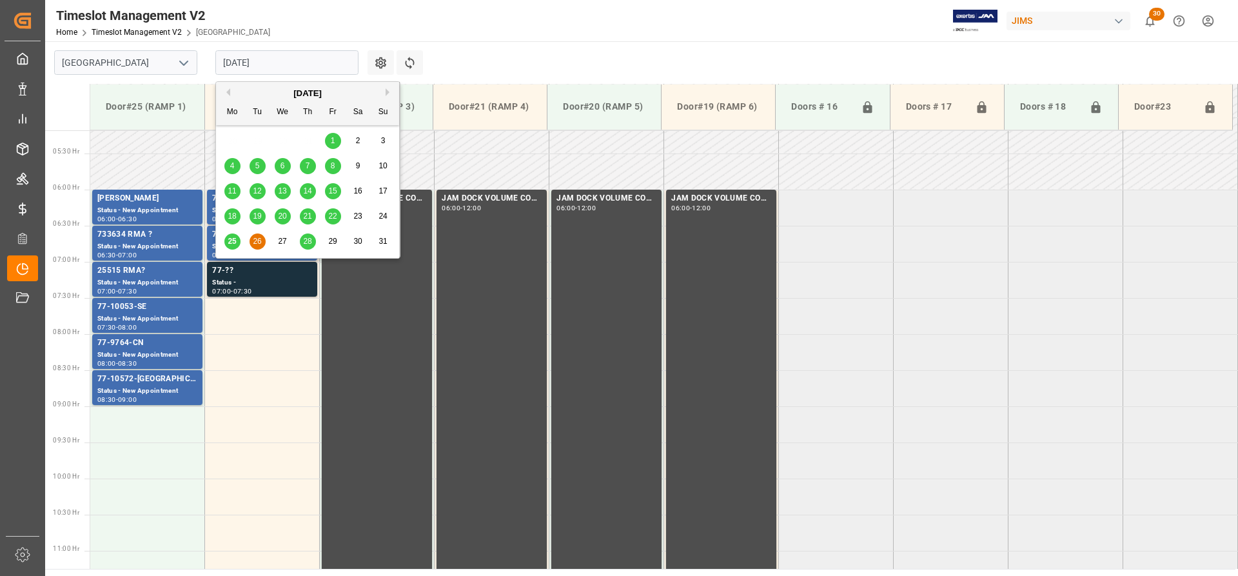
click at [302, 64] on input "[DATE]" at bounding box center [286, 62] width 143 height 25
click at [308, 239] on span "28" at bounding box center [307, 241] width 8 height 9
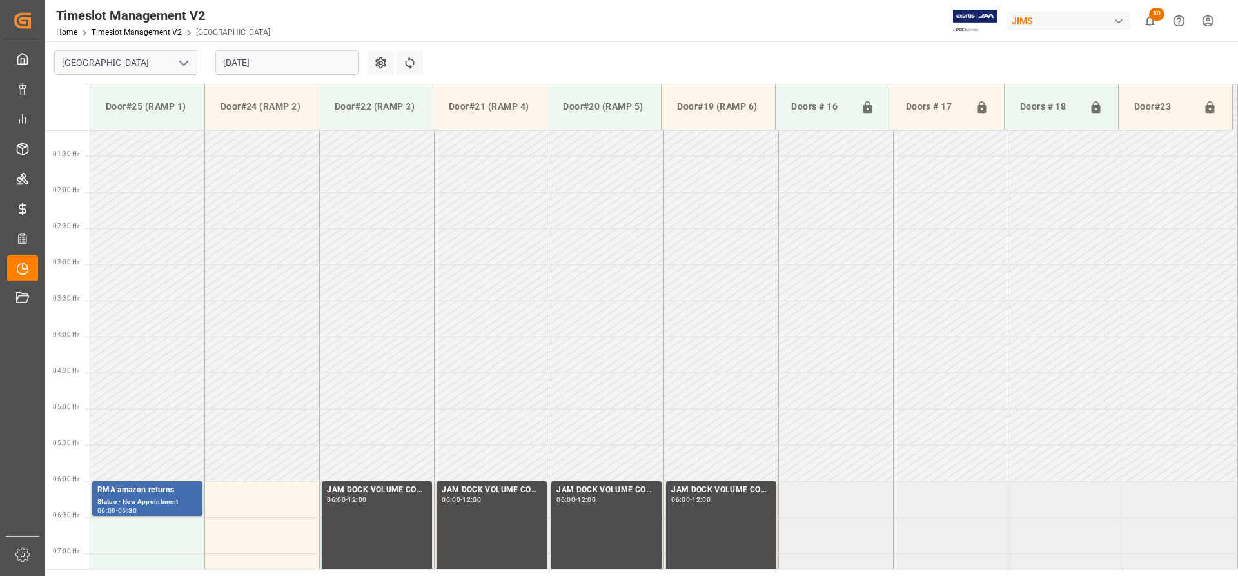
scroll to position [0, 0]
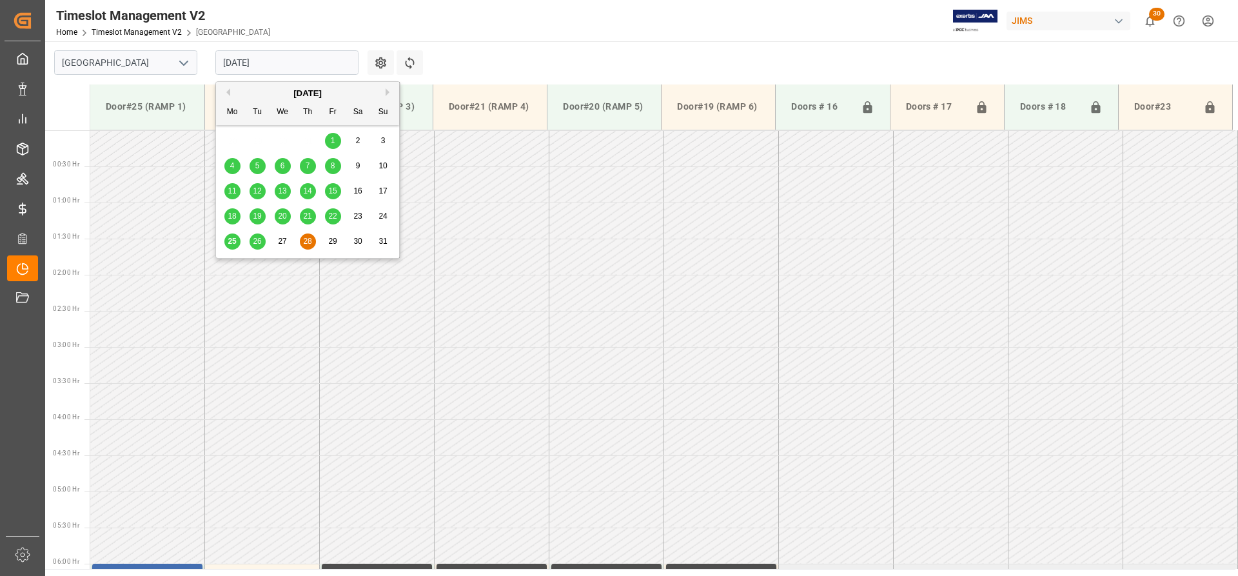
click at [259, 70] on input "[DATE]" at bounding box center [286, 62] width 143 height 25
click at [237, 243] on div "25" at bounding box center [232, 241] width 16 height 15
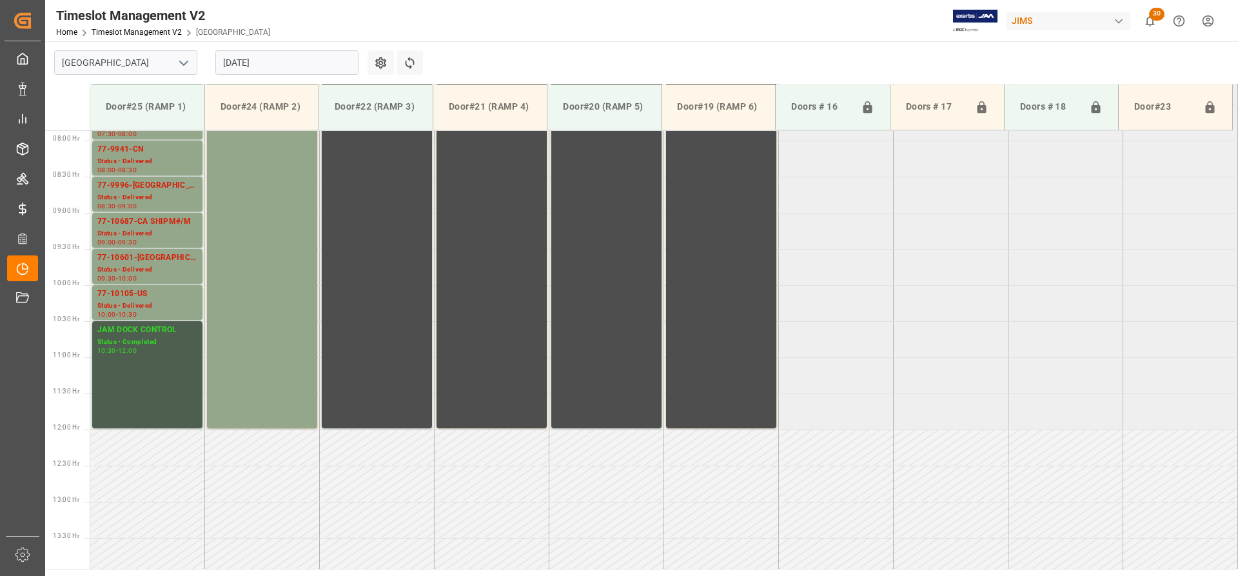
scroll to position [503, 0]
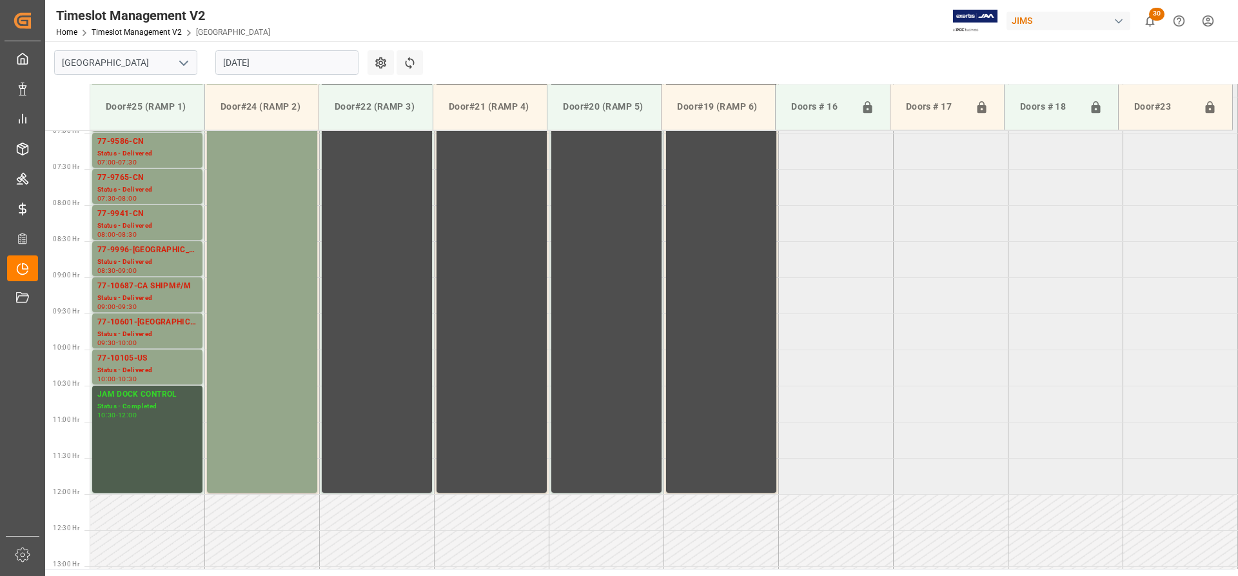
click at [270, 65] on input "[DATE]" at bounding box center [286, 62] width 143 height 25
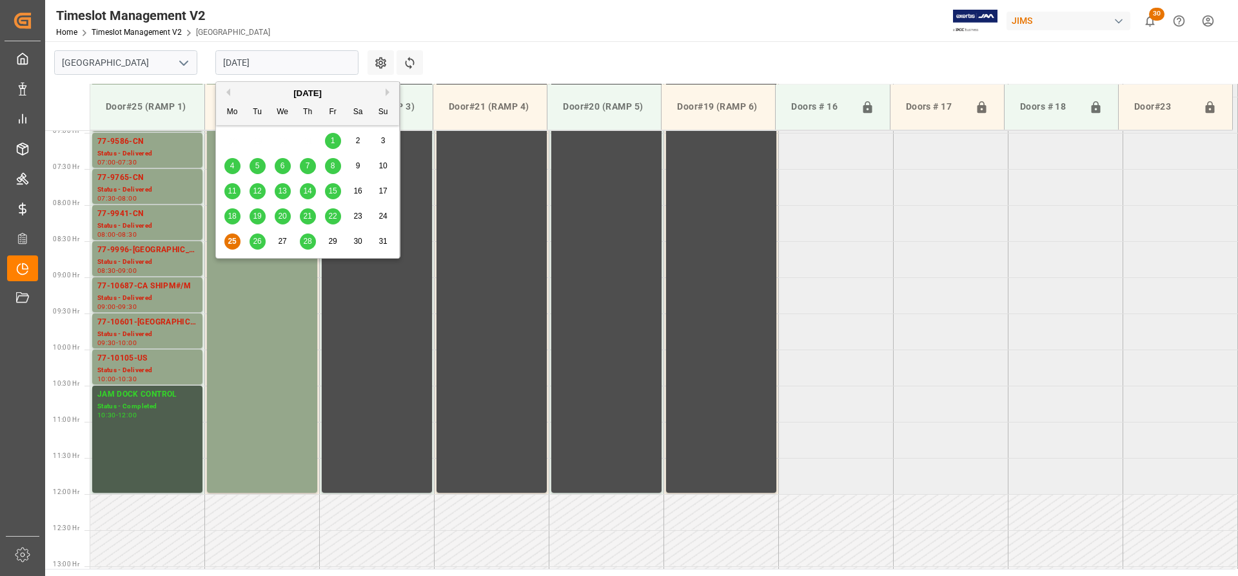
click at [337, 218] on span "22" at bounding box center [332, 216] width 8 height 9
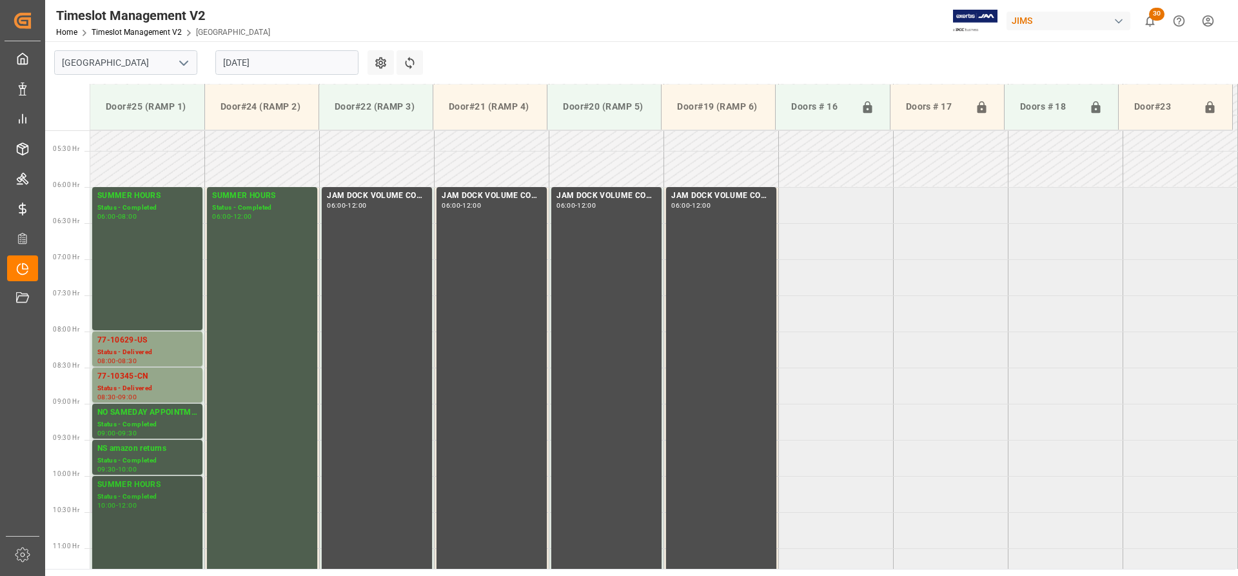
scroll to position [374, 0]
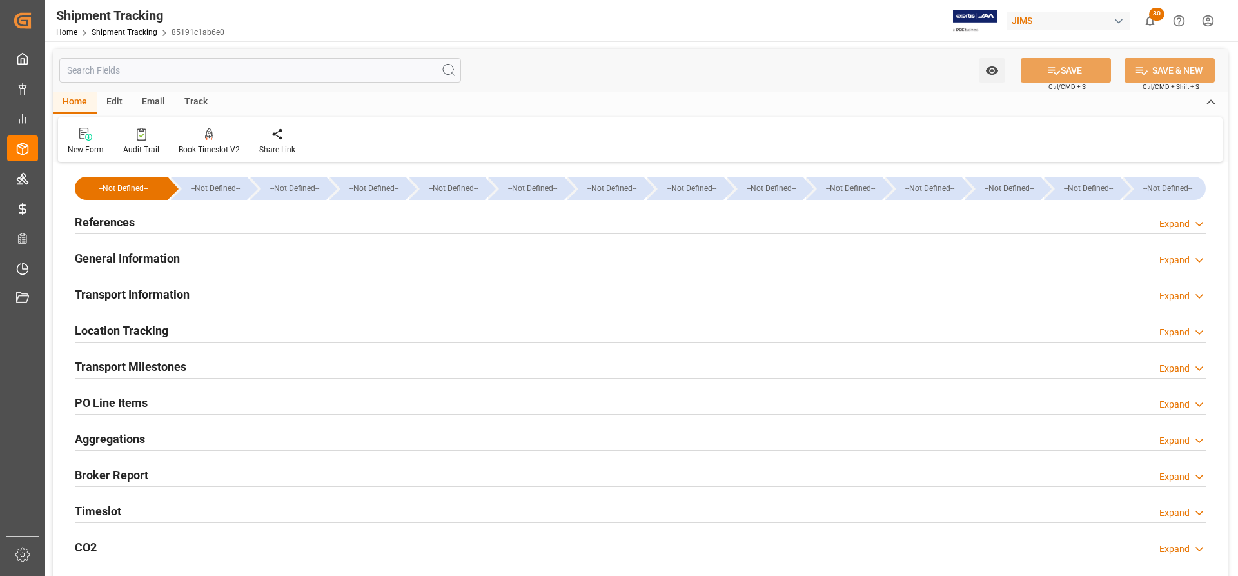
type input "20.08.2025 00:00"
type input "[DATE]"
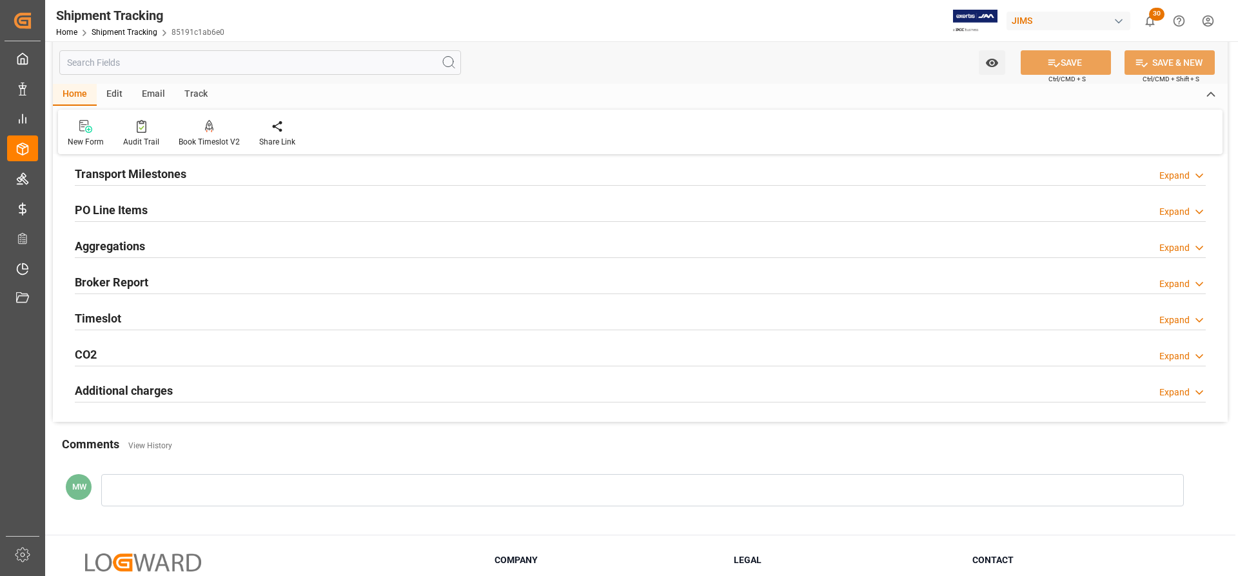
scroll to position [193, 0]
click at [114, 172] on h2 "Transport Milestones" at bounding box center [131, 172] width 112 height 17
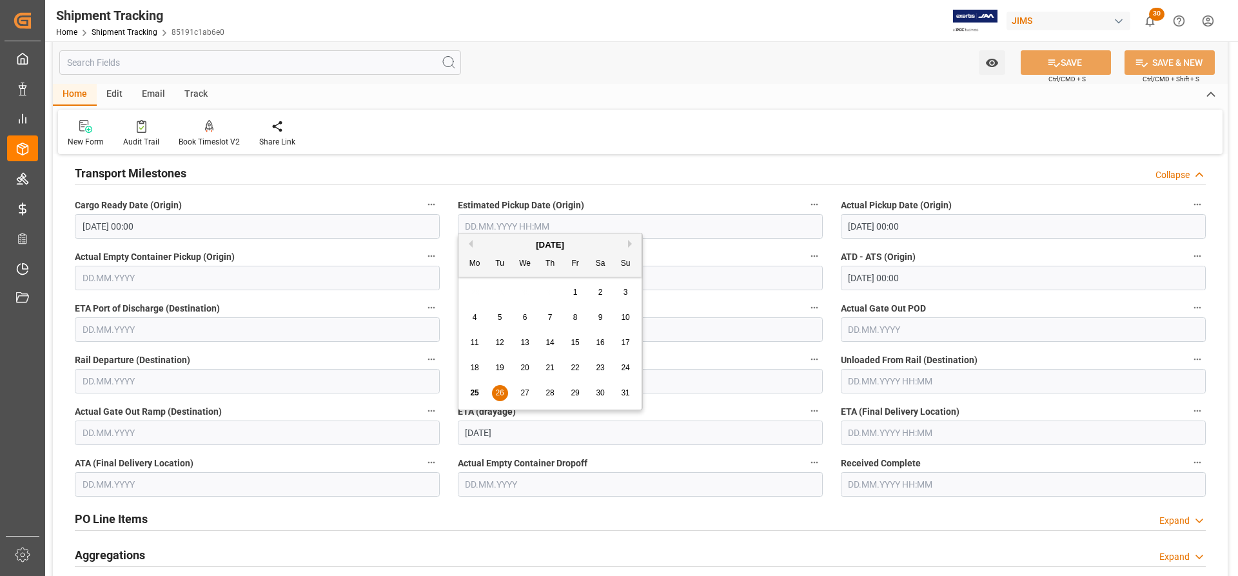
click at [504, 433] on input "[DATE]" at bounding box center [640, 433] width 365 height 25
drag, startPoint x: 520, startPoint y: 433, endPoint x: 405, endPoint y: 430, distance: 115.5
click at [405, 430] on div "--Not Defined-- --Not Defined-- --Not Defined-- --Not Defined-- --Not Defined--…" at bounding box center [640, 351] width 1175 height 758
click at [871, 429] on input "text" at bounding box center [1023, 433] width 365 height 25
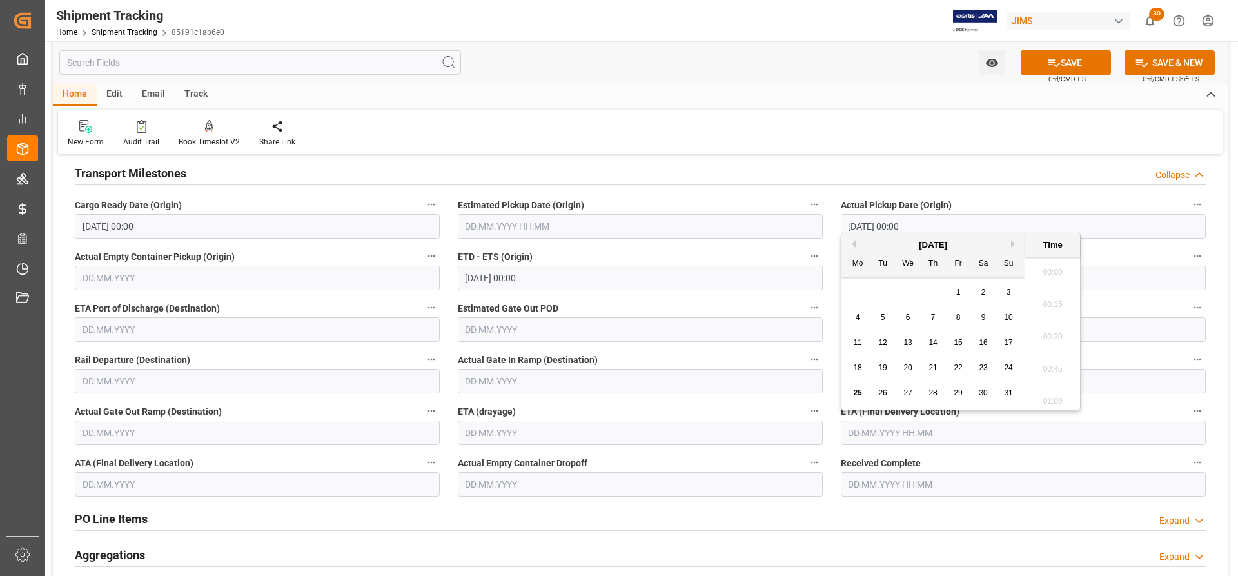
scroll to position [2165, 0]
click at [957, 371] on span "22" at bounding box center [958, 367] width 8 height 9
type input "22.08.2025 00:00"
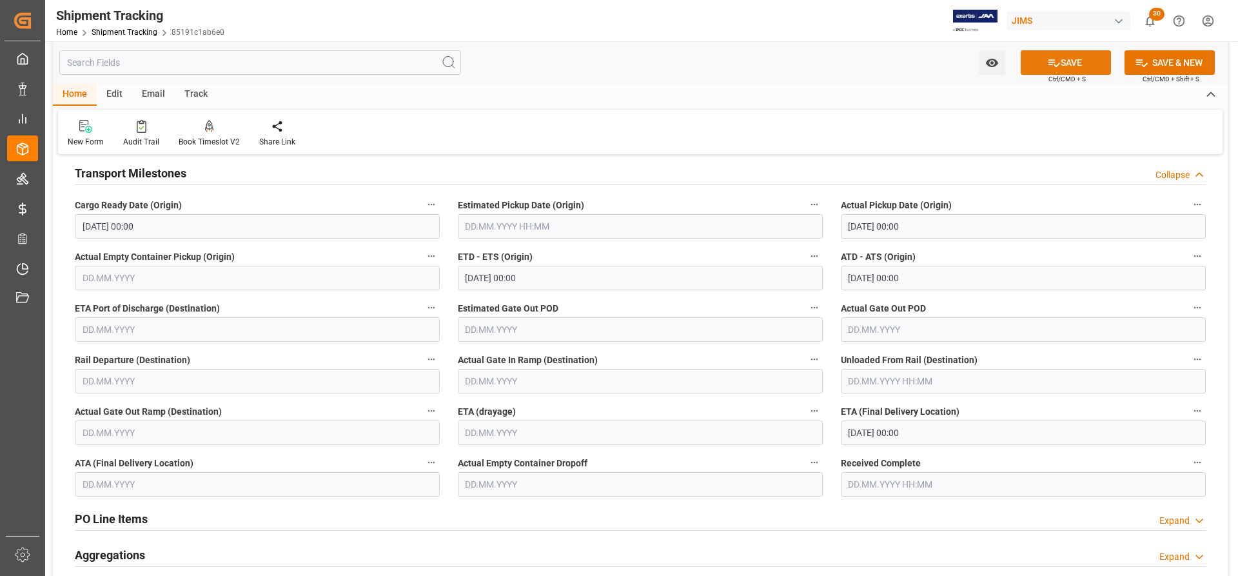
click at [1075, 65] on button "SAVE" at bounding box center [1066, 62] width 90 height 25
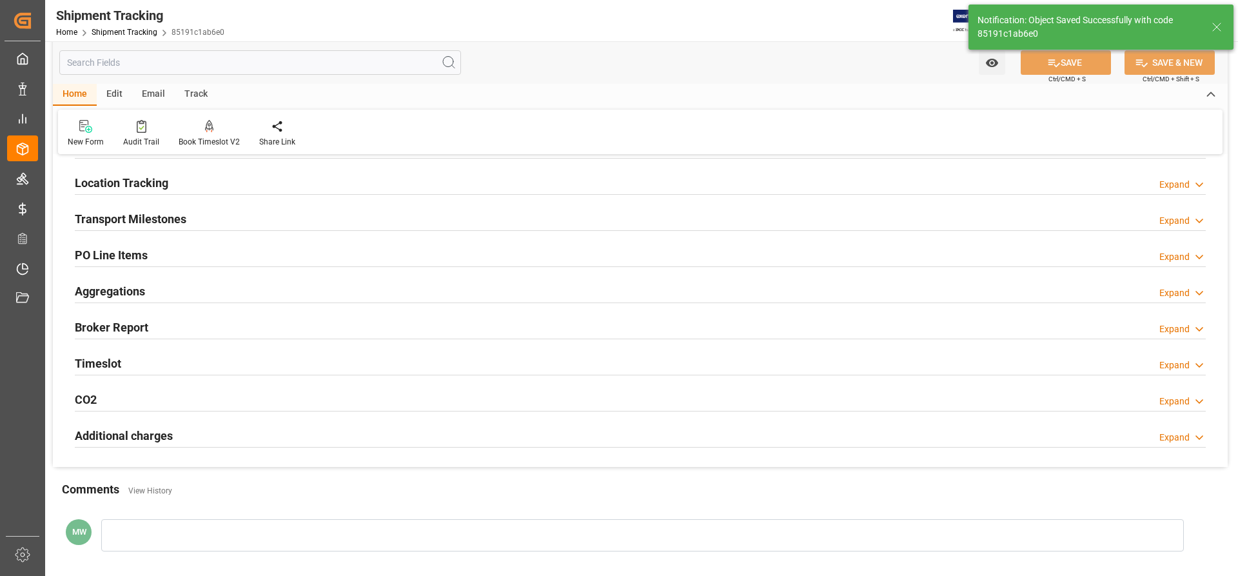
scroll to position [0, 0]
